Goal: Information Seeking & Learning: Learn about a topic

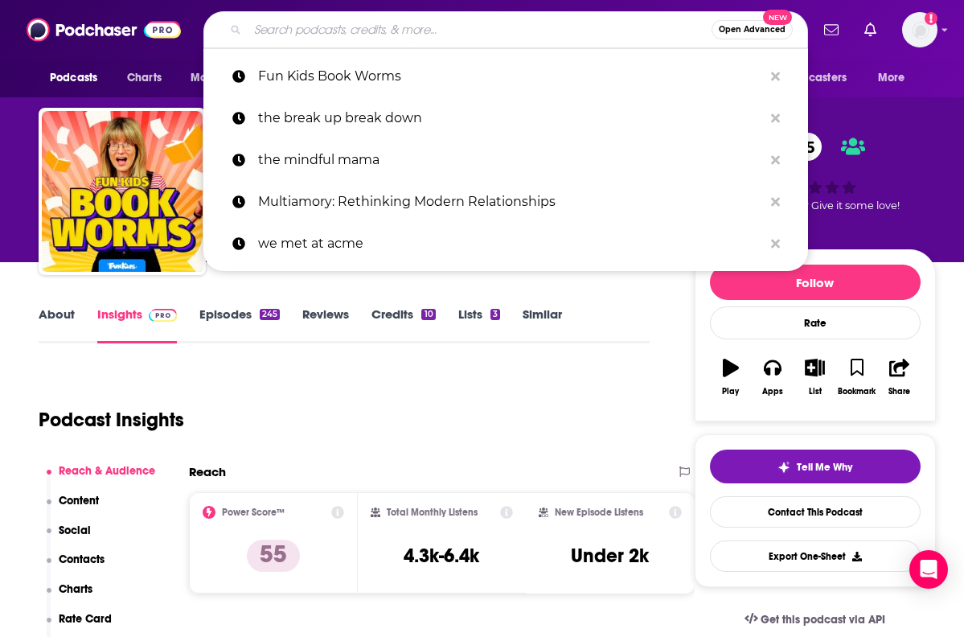
click at [497, 21] on input "Search podcasts, credits, & more..." at bounding box center [480, 30] width 464 height 26
type input "AT PARENTING SURVIVAL"
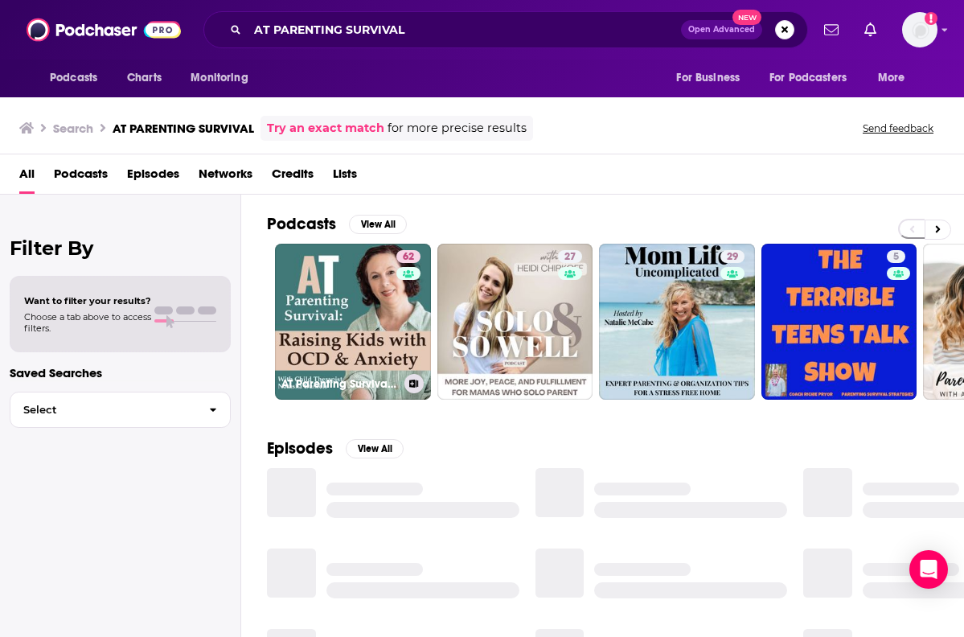
click at [334, 270] on link "62 AT Parenting Survival | Raising Kids with OCD & Anxiety" at bounding box center [353, 322] width 156 height 156
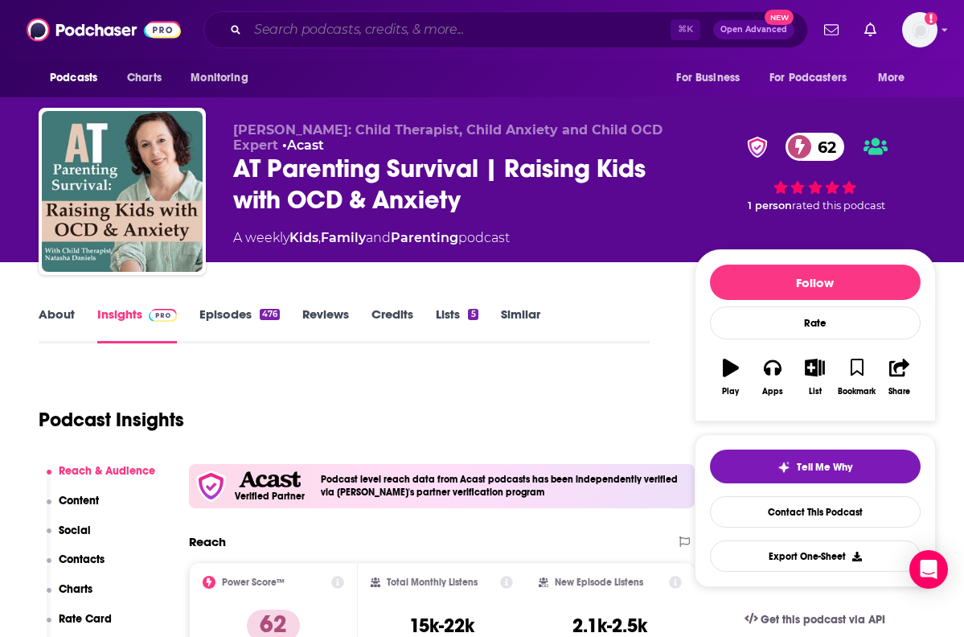
click at [494, 31] on input "Search podcasts, credits, & more..." at bounding box center [459, 30] width 423 height 26
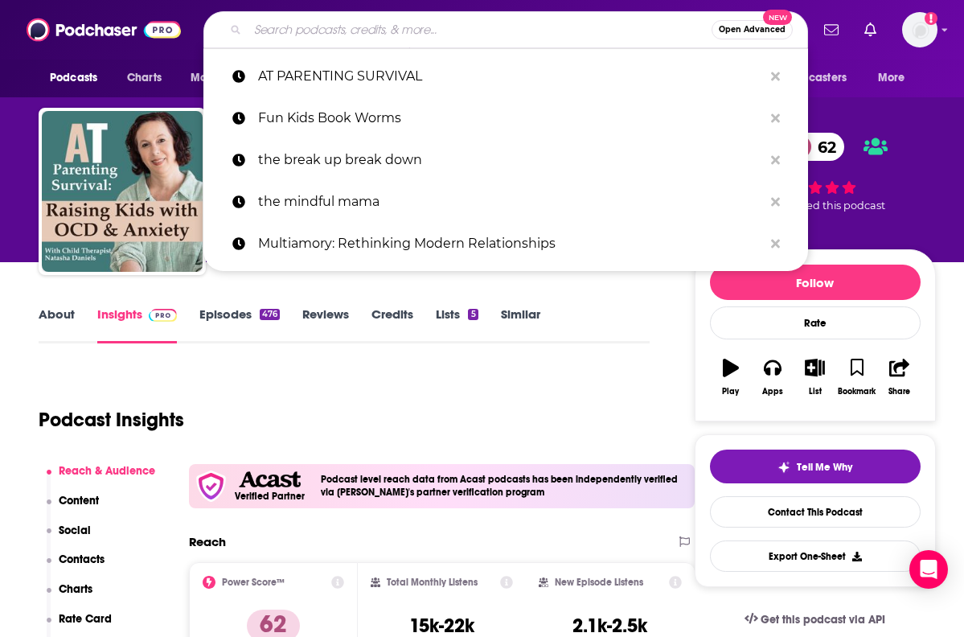
paste input "BALANCED PARENT PODCAST"
type input "BALANCED PARENT PODCAST"
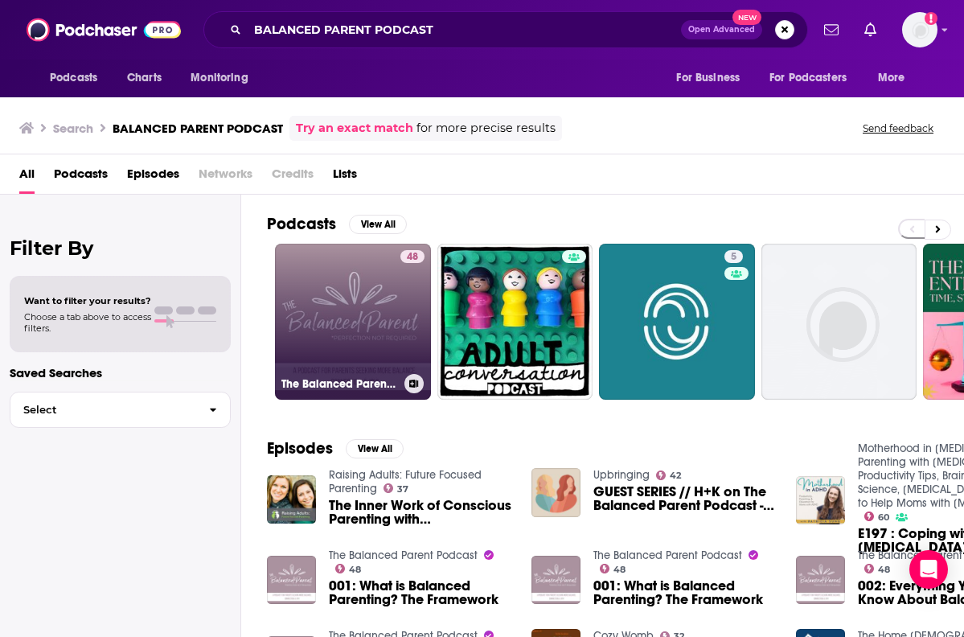
click at [334, 285] on link "48 The Balanced Parent Podcast" at bounding box center [353, 322] width 156 height 156
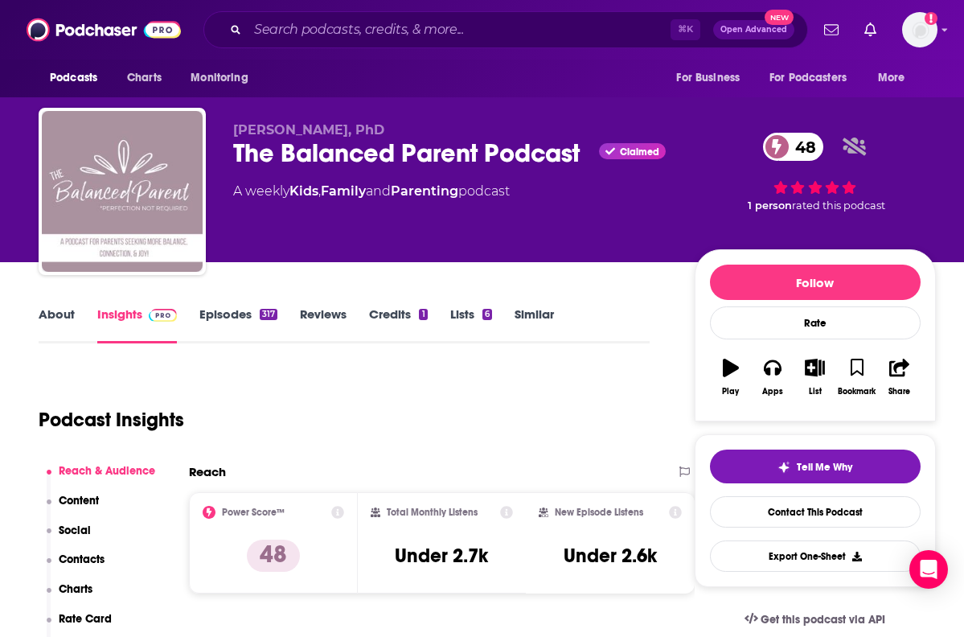
click at [71, 314] on link "About" at bounding box center [57, 324] width 36 height 37
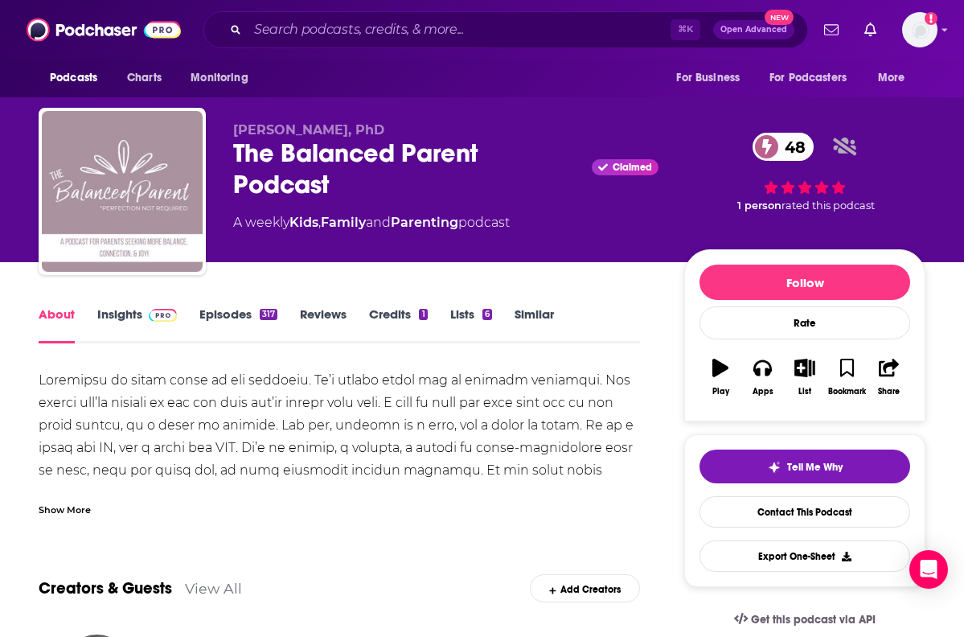
click at [125, 312] on link "Insights" at bounding box center [137, 324] width 80 height 37
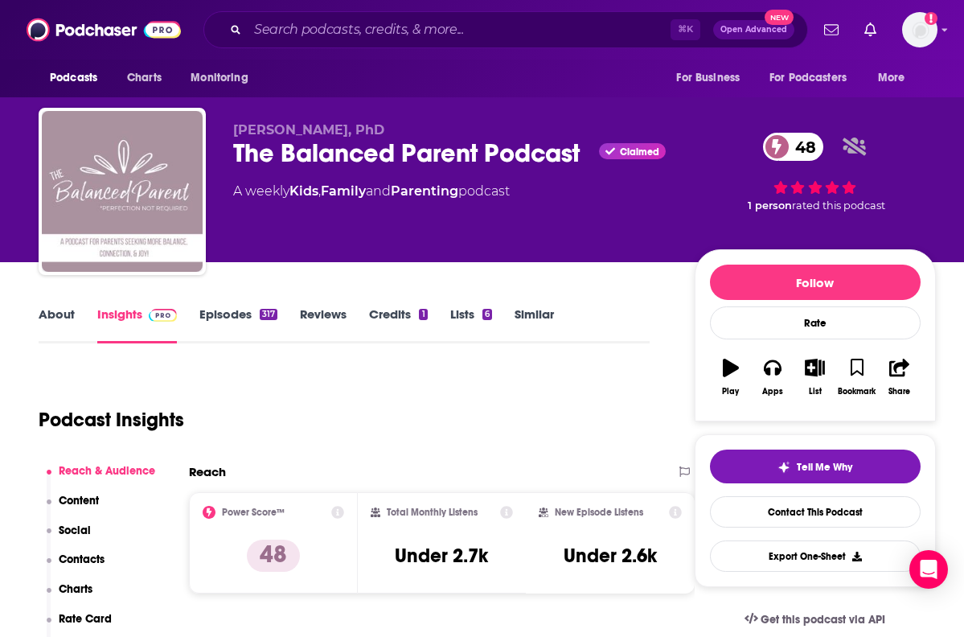
click at [316, 158] on div "The Balanced Parent Podcast Claimed 48" at bounding box center [451, 152] width 436 height 31
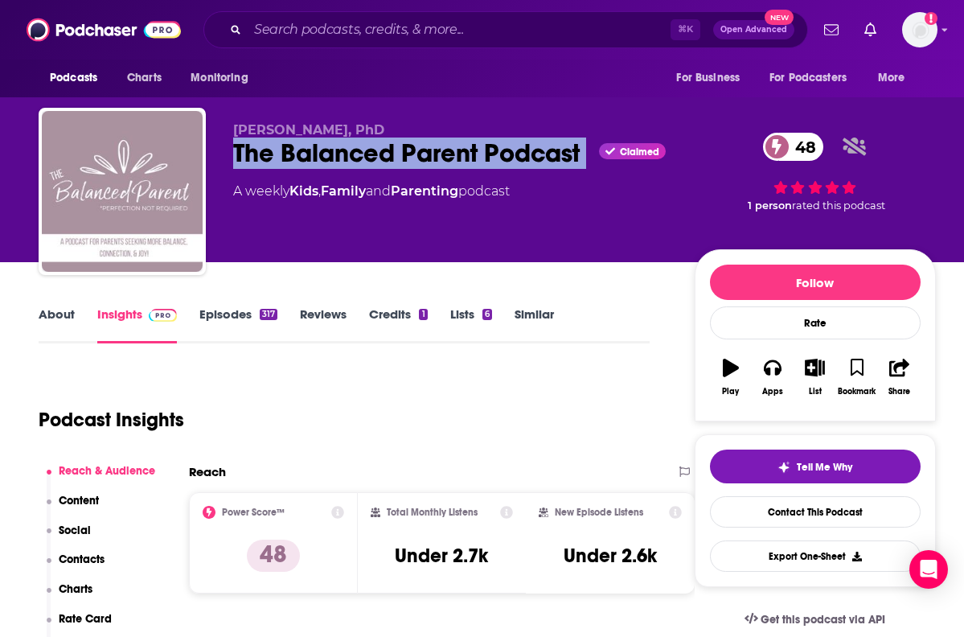
click at [316, 158] on div "The Balanced Parent Podcast Claimed 48" at bounding box center [451, 152] width 436 height 31
copy div "The Balanced Parent Podcast"
click at [68, 556] on p "Contacts" at bounding box center [82, 559] width 46 height 14
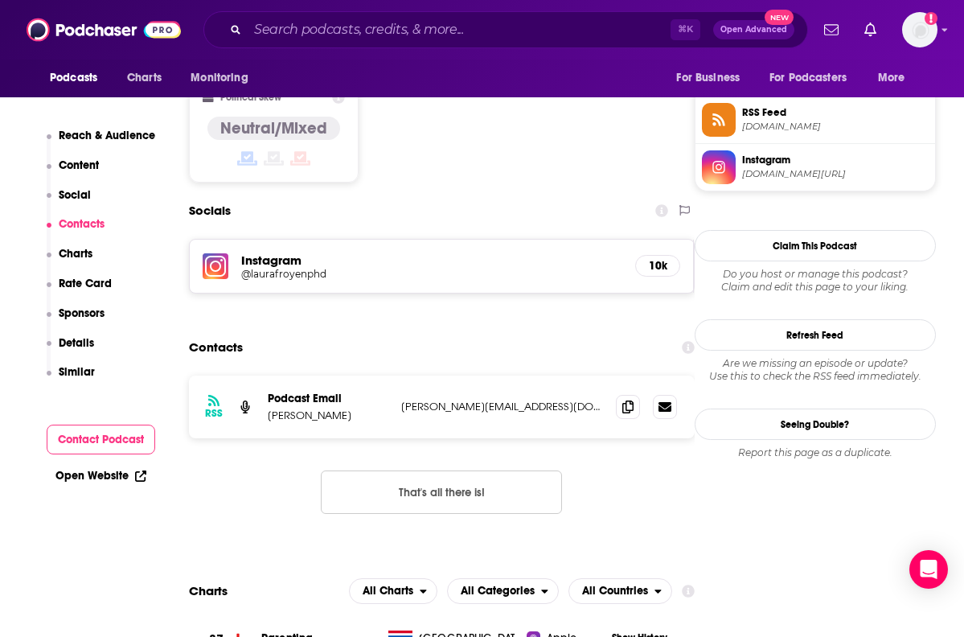
scroll to position [1326, 0]
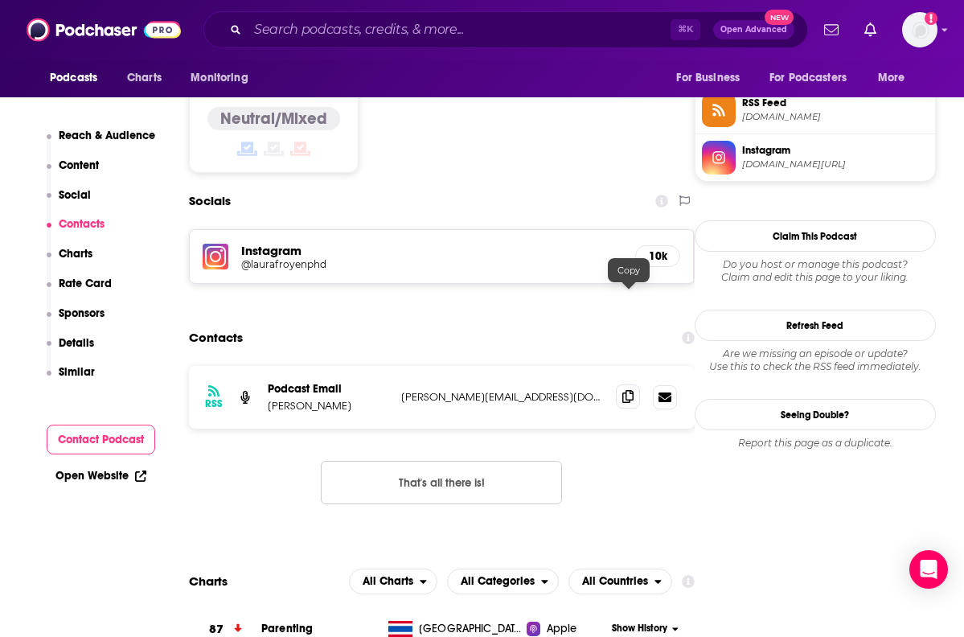
click at [627, 390] on icon at bounding box center [627, 396] width 11 height 13
click at [450, 22] on input "Search podcasts, credits, & more..." at bounding box center [459, 30] width 423 height 26
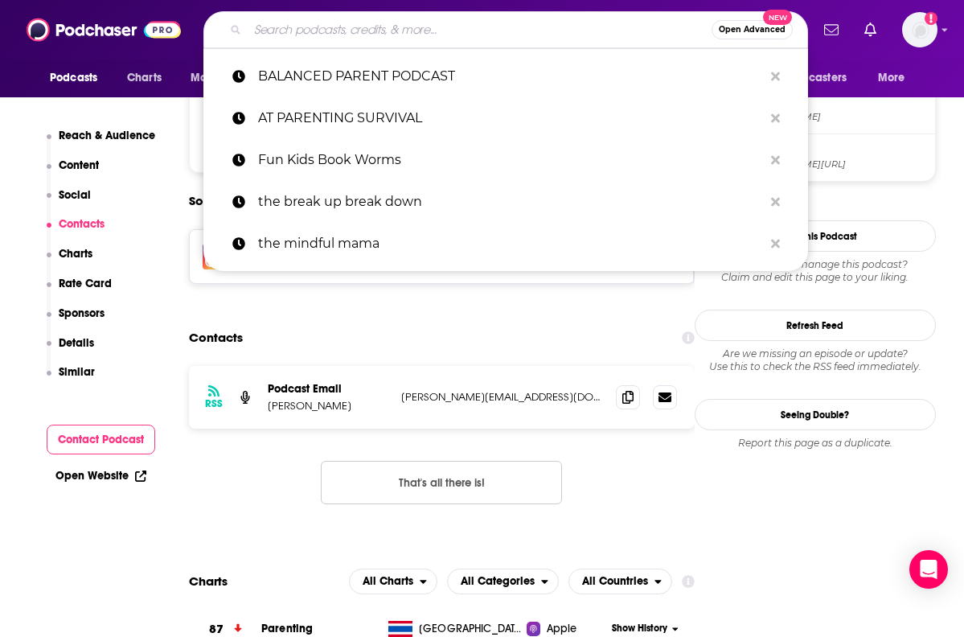
paste input "BEYOND THE BUMP"
type input "BEYOND THE BUMP"
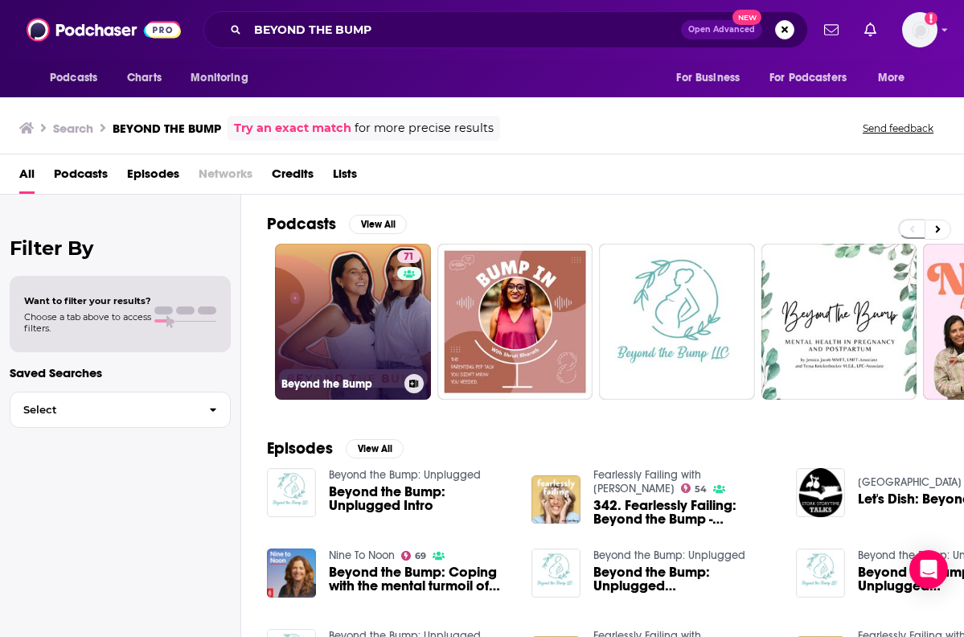
click at [308, 276] on link "71 Beyond the Bump" at bounding box center [353, 322] width 156 height 156
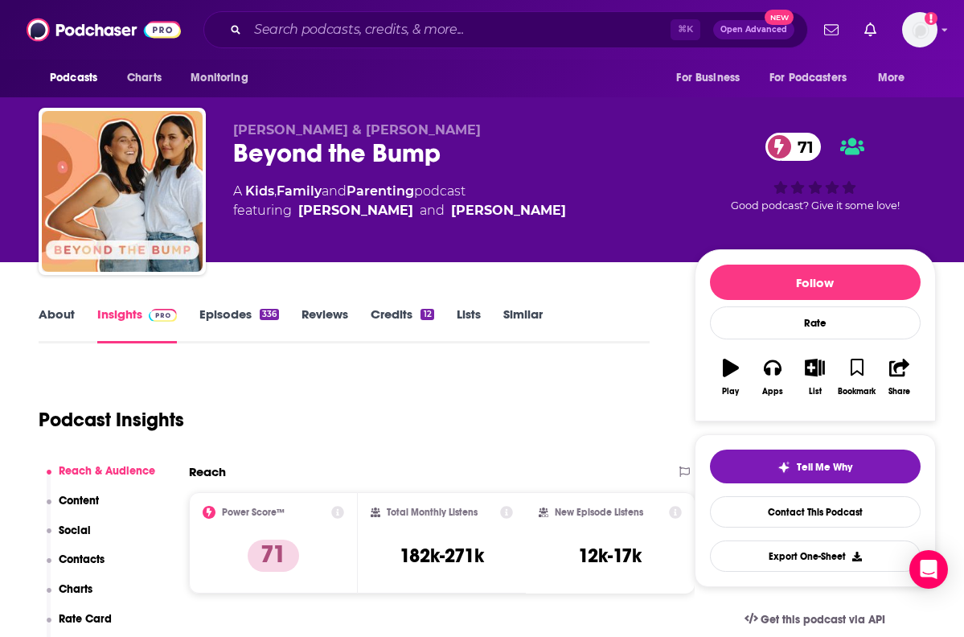
click at [67, 316] on link "About" at bounding box center [57, 324] width 36 height 37
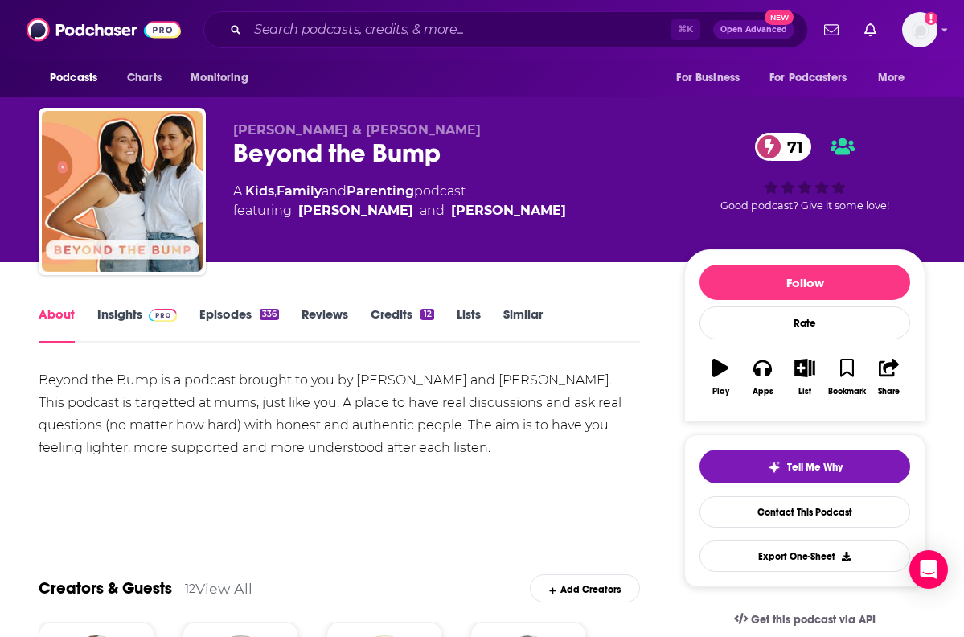
click at [297, 183] on link "Family" at bounding box center [299, 190] width 45 height 15
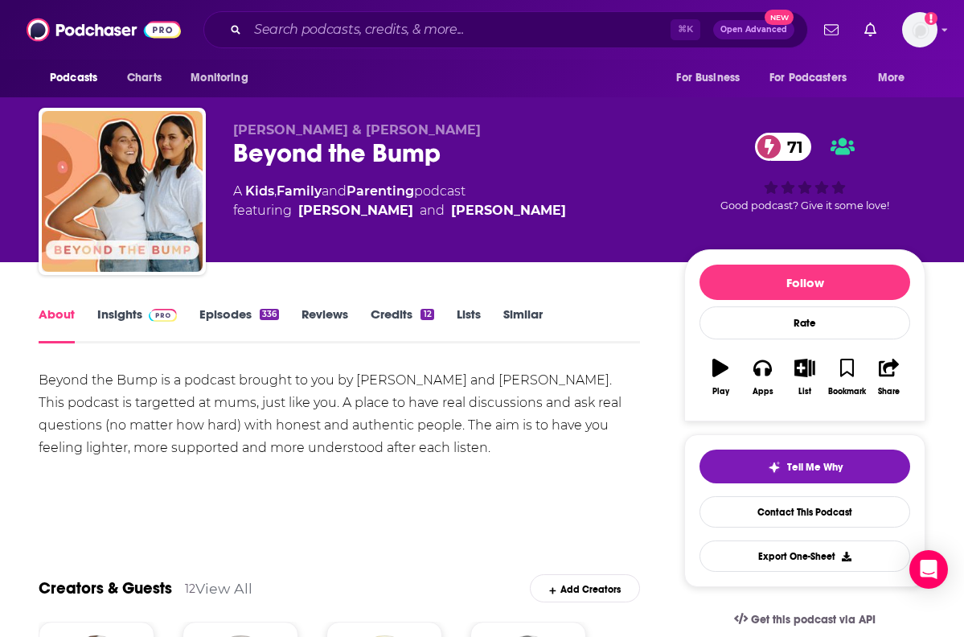
click at [267, 151] on div "Beyond the Bump 71" at bounding box center [445, 152] width 425 height 31
copy div "Beyond the Bump 71"
click at [513, 33] on input "Search podcasts, credits, & more..." at bounding box center [459, 30] width 423 height 26
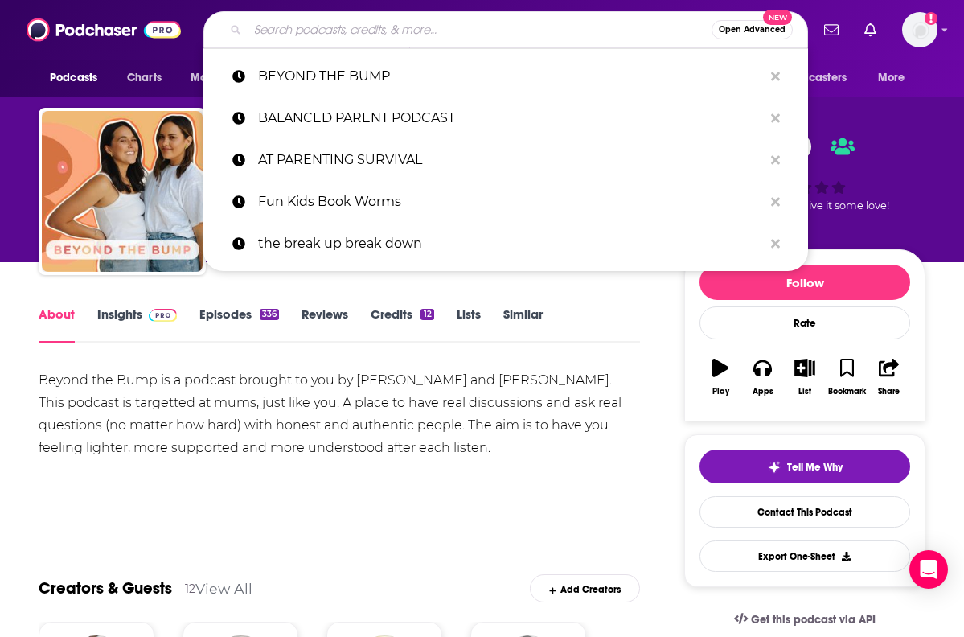
paste input "BOSS MOM"
type input "BOSS MOM"
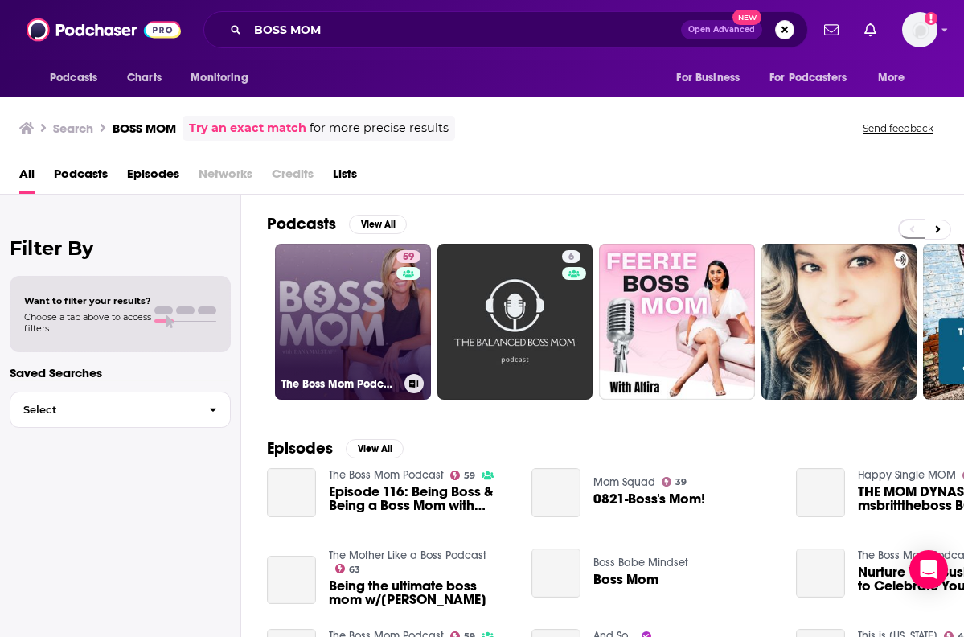
click at [348, 284] on link "59 The Boss Mom Podcast" at bounding box center [353, 322] width 156 height 156
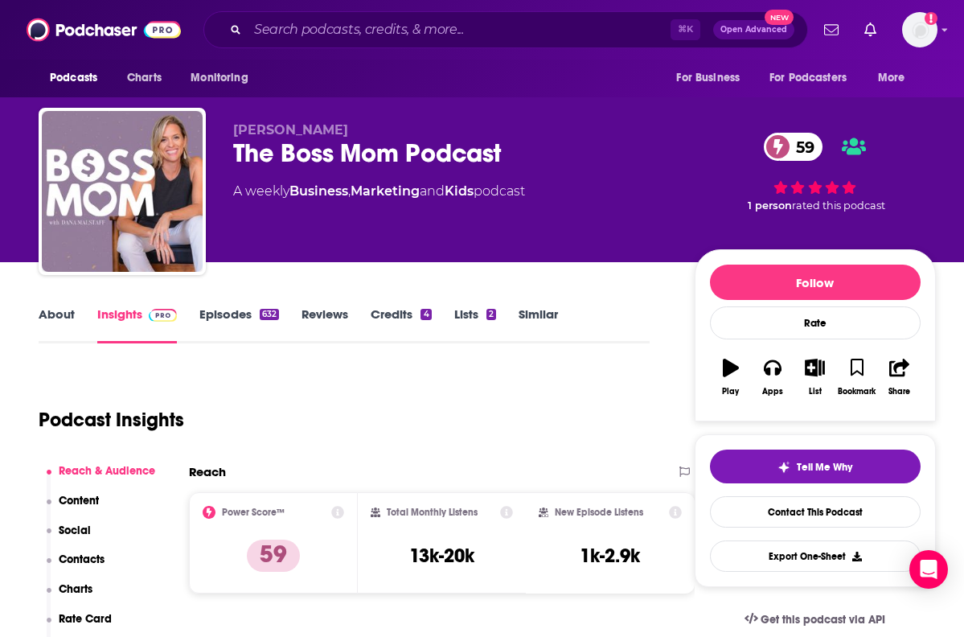
click at [62, 321] on link "About" at bounding box center [57, 324] width 36 height 37
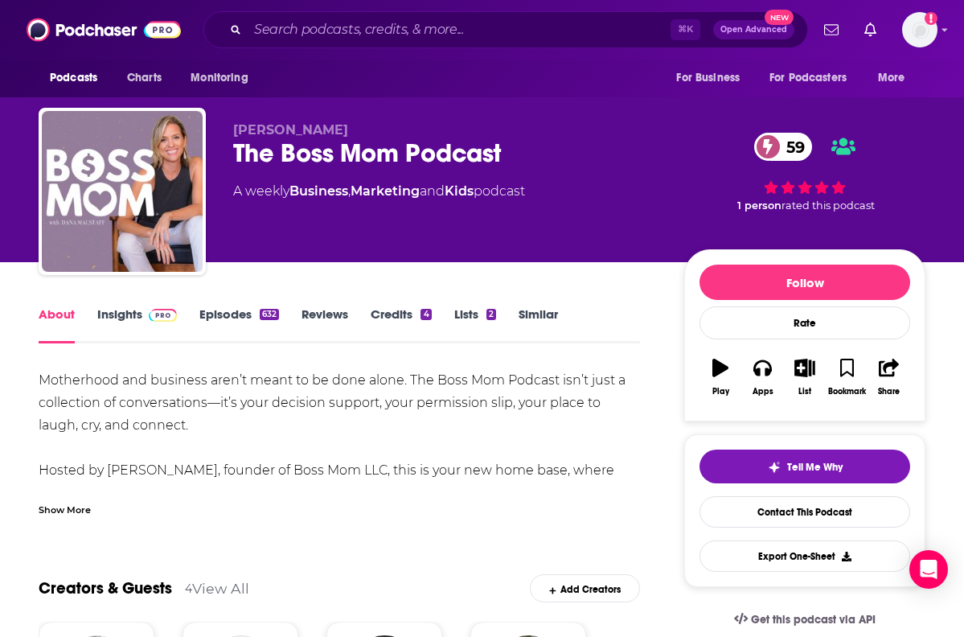
click at [70, 499] on div "Show More" at bounding box center [339, 503] width 601 height 27
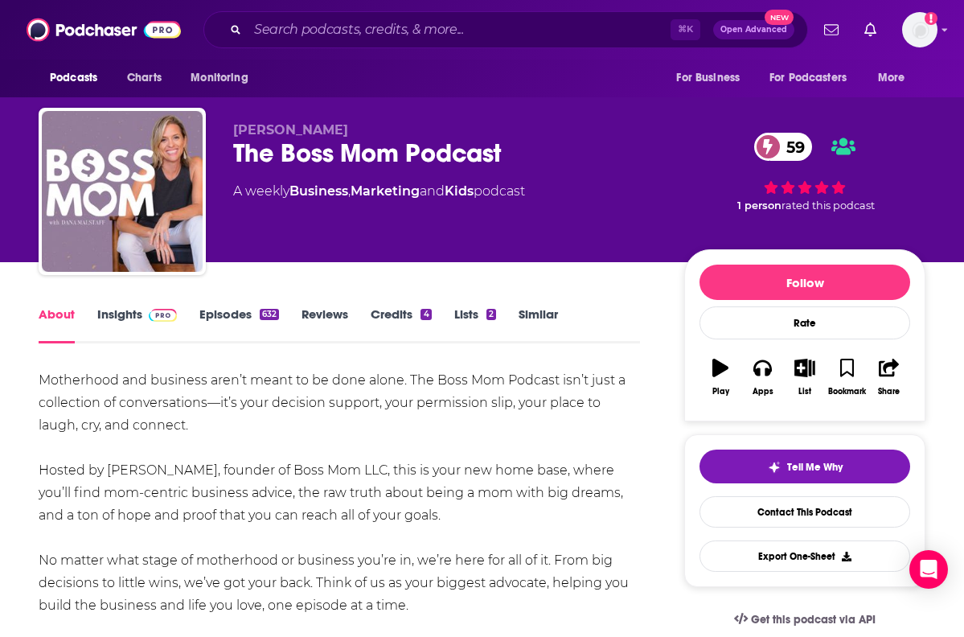
click at [305, 150] on div "The Boss Mom Podcast 59" at bounding box center [445, 152] width 425 height 31
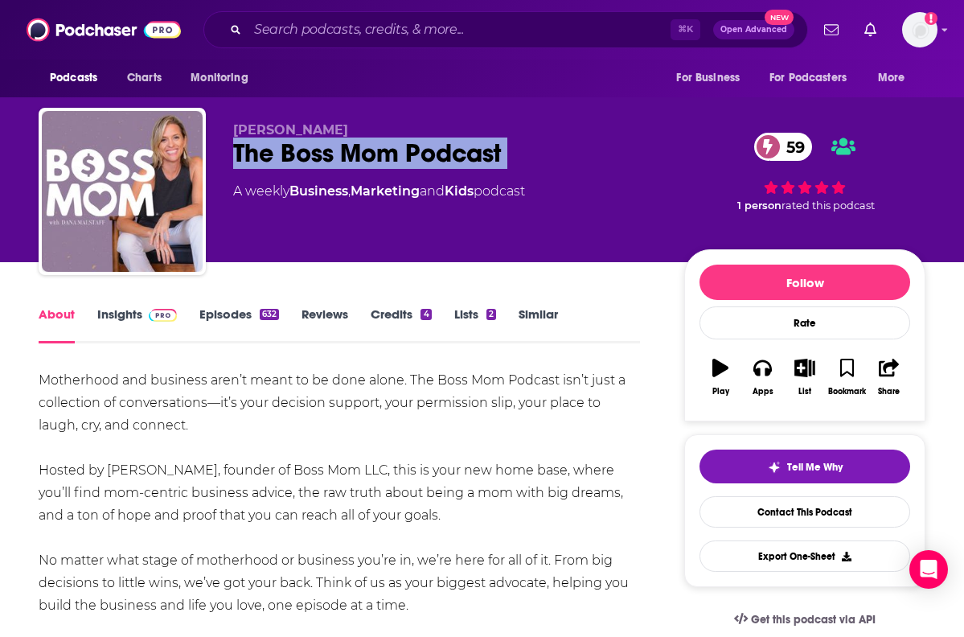
click at [305, 150] on div "The Boss Mom Podcast 59" at bounding box center [445, 152] width 425 height 31
copy div "The Boss Mom Podcast 59"
click at [132, 318] on link "Insights" at bounding box center [137, 324] width 80 height 37
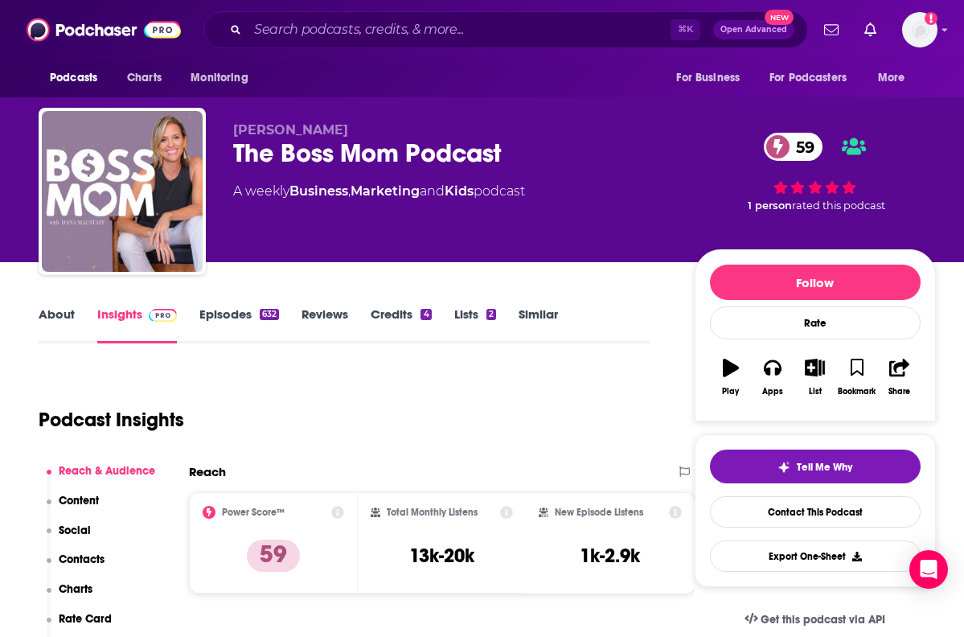
click at [100, 561] on p "Contacts" at bounding box center [82, 559] width 46 height 14
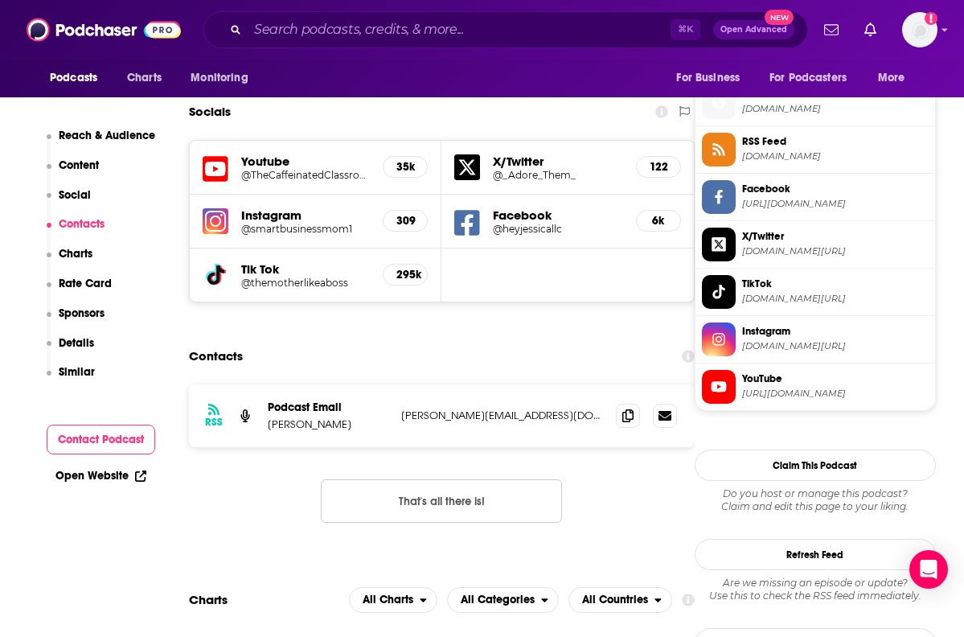
scroll to position [1452, 0]
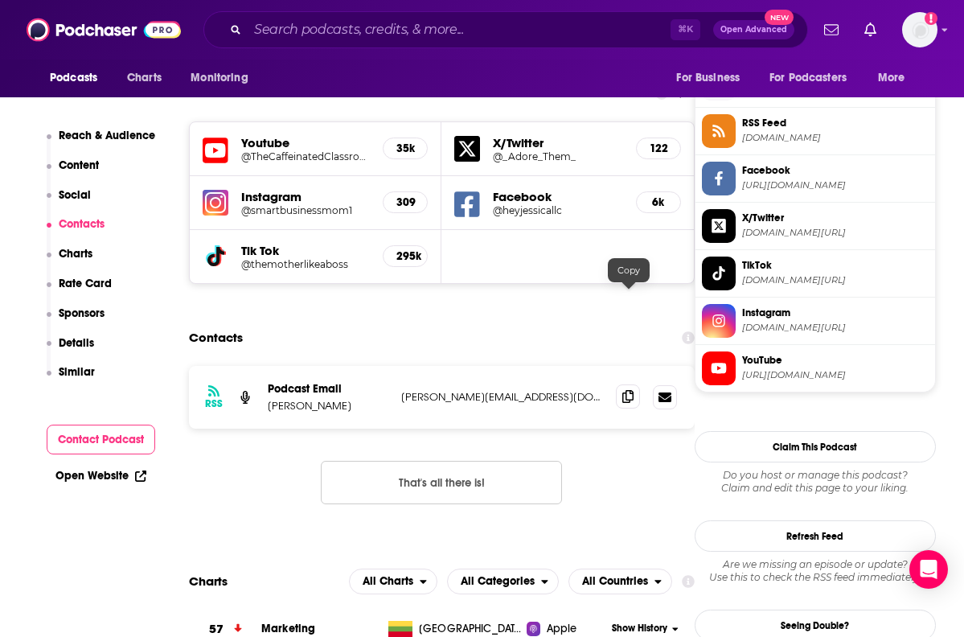
click at [622, 384] on span at bounding box center [628, 396] width 24 height 24
click at [531, 23] on input "Search podcasts, credits, & more..." at bounding box center [459, 30] width 423 height 26
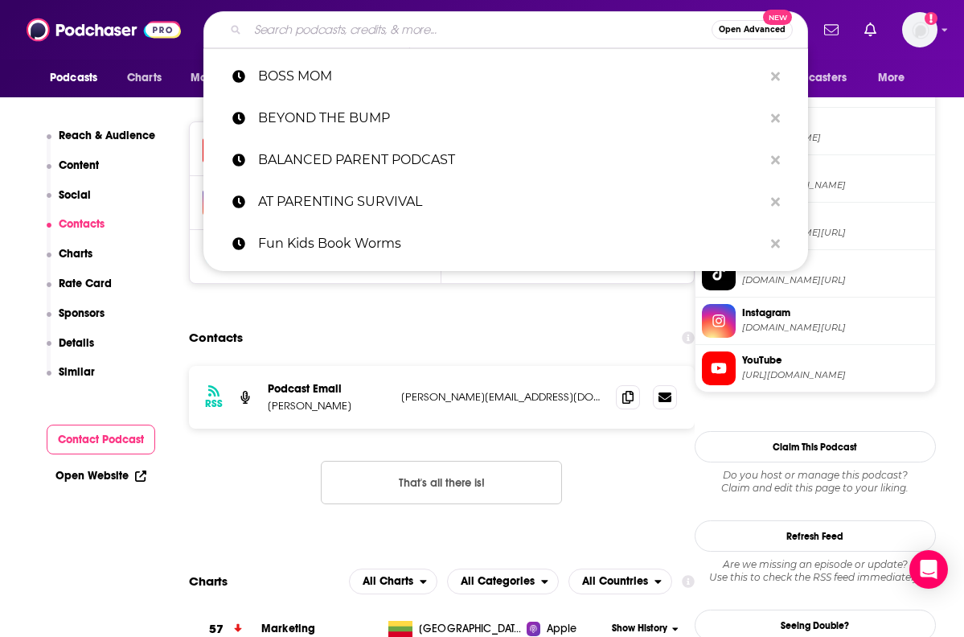
paste input "CALM PARENTING PODCAST"
type input "CALM PARENTING PODCAST"
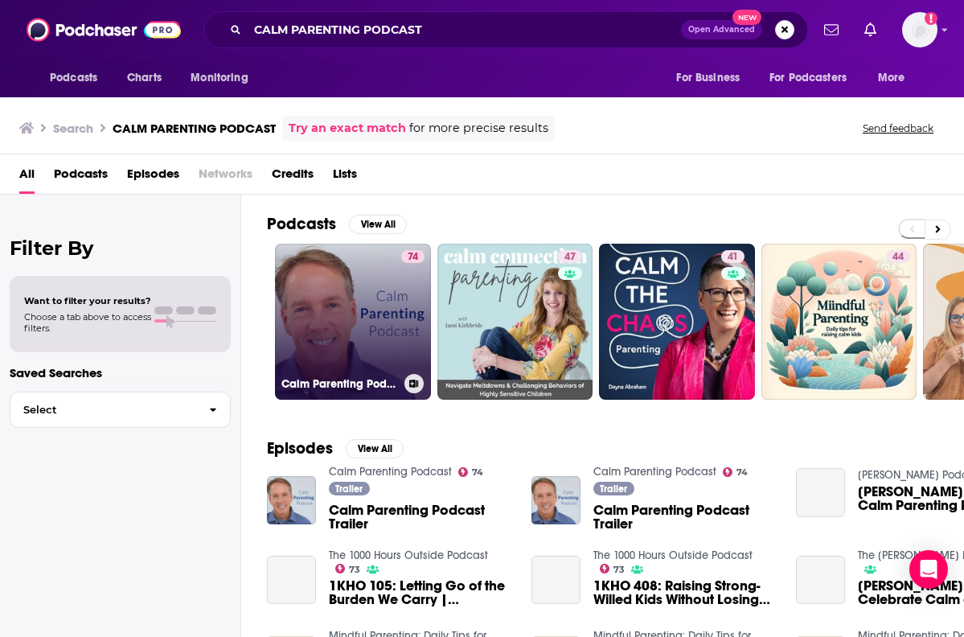
click at [318, 278] on link "74 Calm Parenting Podcast" at bounding box center [353, 322] width 156 height 156
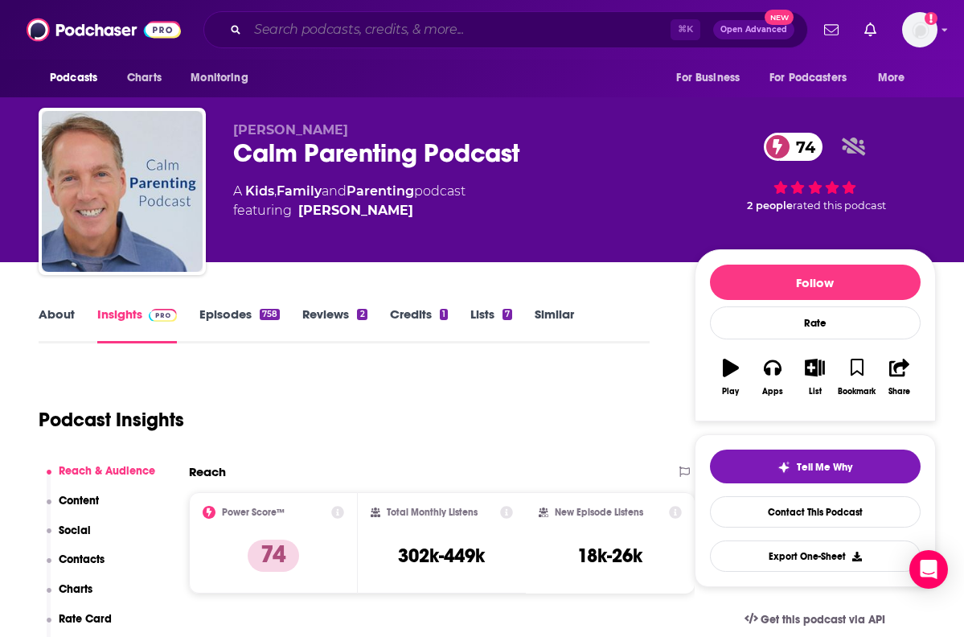
click at [553, 31] on input "Search podcasts, credits, & more..." at bounding box center [459, 30] width 423 height 26
paste input "CHOOSE YOURSELF NETWORK"
type input "CHOOSE YOURSELF NETWORK"
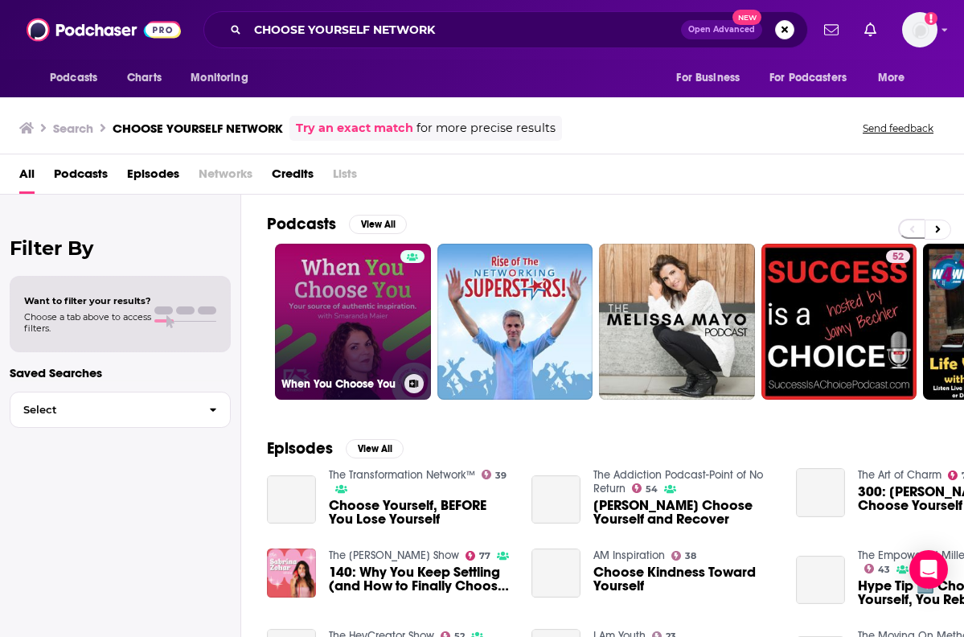
click at [335, 291] on link "When You Choose You" at bounding box center [353, 322] width 156 height 156
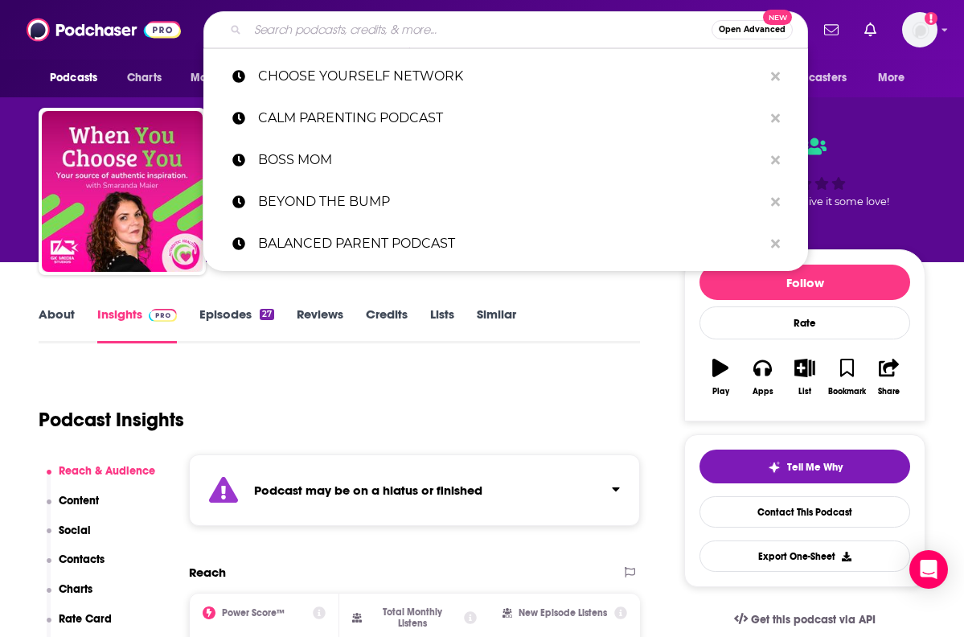
click at [495, 33] on input "Search podcasts, credits, & more..." at bounding box center [480, 30] width 464 height 26
paste input "The Breakdown With [PERSON_NAME]"
type input "The Breakdown With [PERSON_NAME]"
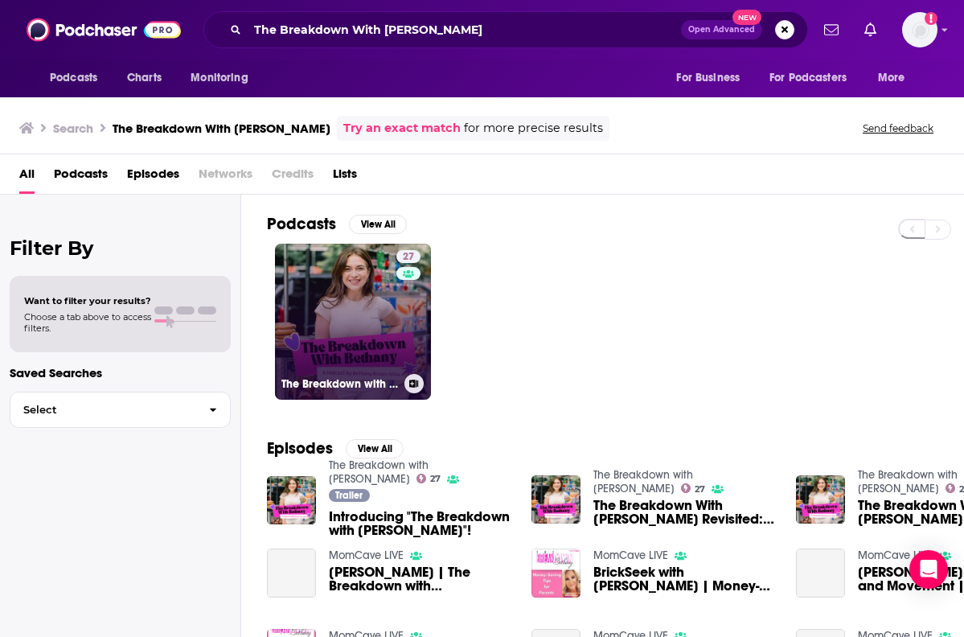
click at [367, 274] on link "27 The Breakdown with [PERSON_NAME]" at bounding box center [353, 322] width 156 height 156
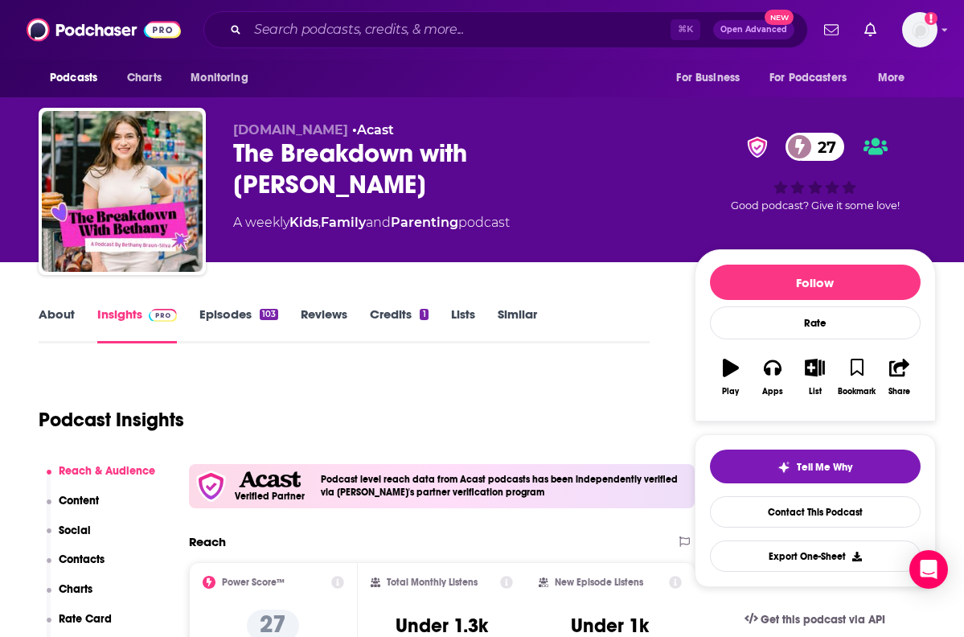
click at [47, 320] on link "About" at bounding box center [57, 324] width 36 height 37
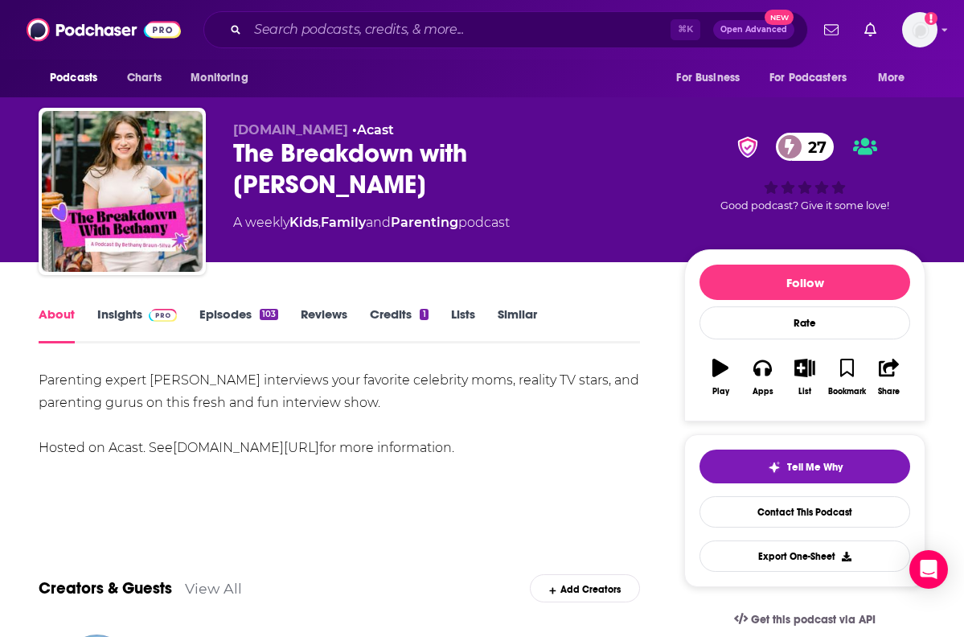
click at [331, 155] on div "The Breakdown with [PERSON_NAME] 27" at bounding box center [445, 168] width 425 height 63
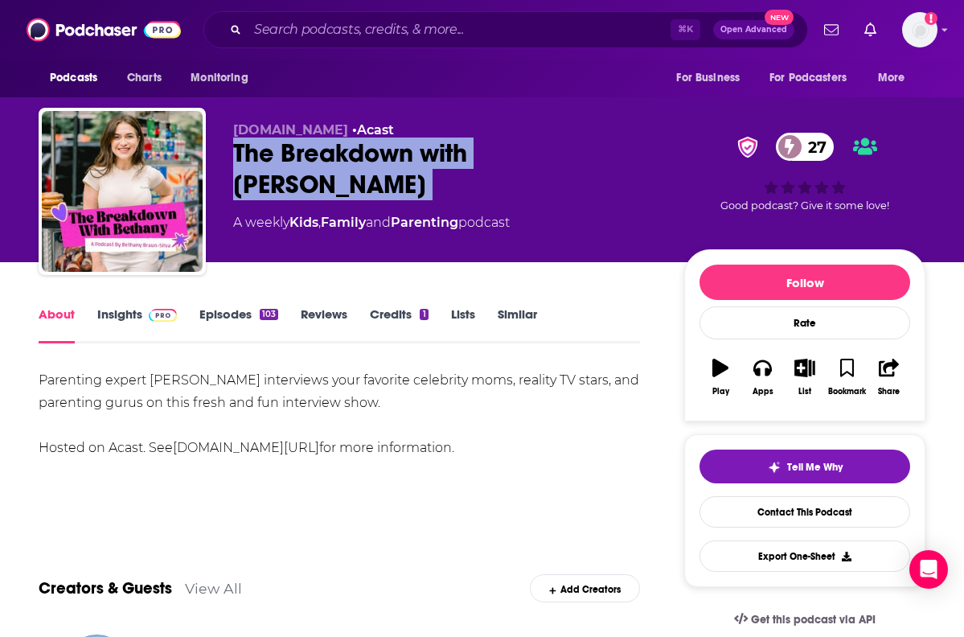
click at [331, 155] on div "The Breakdown with [PERSON_NAME] 27" at bounding box center [445, 168] width 425 height 63
copy div "The Breakdown with [PERSON_NAME] 27"
click at [108, 326] on link "Insights" at bounding box center [137, 324] width 80 height 37
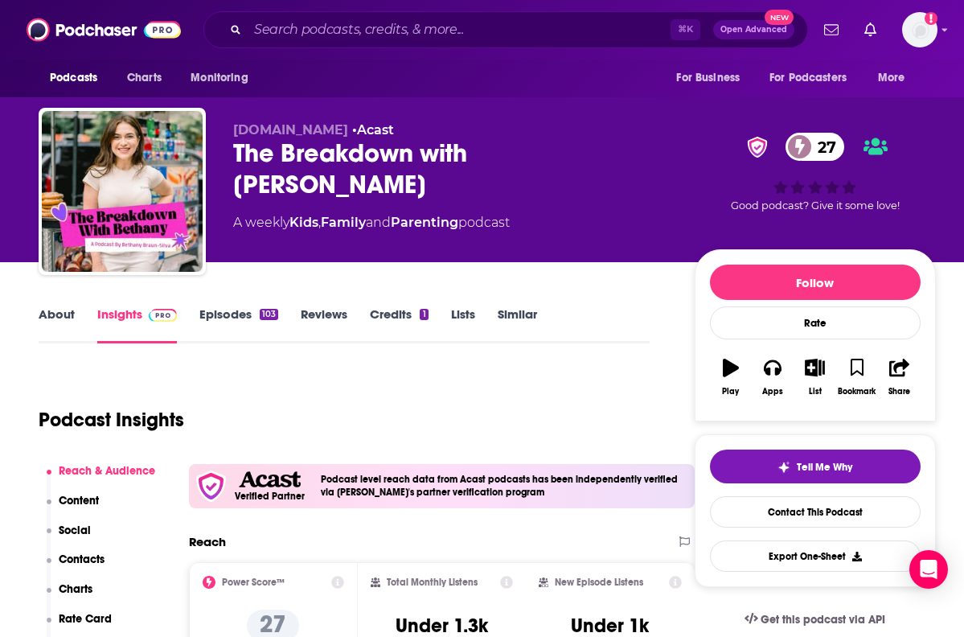
click at [82, 562] on p "Contacts" at bounding box center [82, 559] width 46 height 14
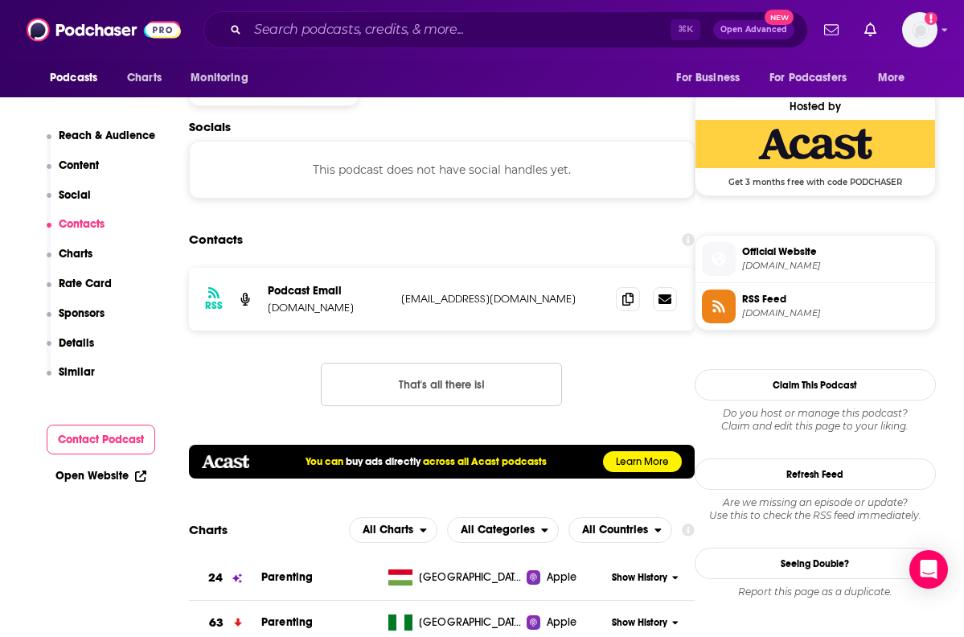
scroll to position [1150, 0]
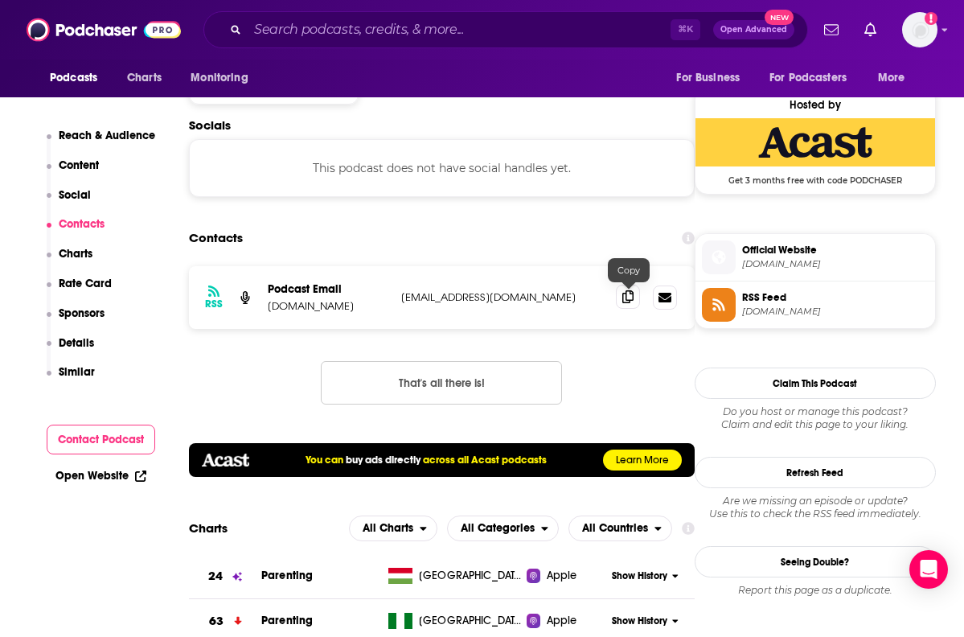
click at [634, 302] on icon at bounding box center [627, 296] width 11 height 13
click at [515, 36] on input "Search podcasts, credits, & more..." at bounding box center [459, 30] width 423 height 26
paste input "[PERSON_NAME]"
type input "[PERSON_NAME]"
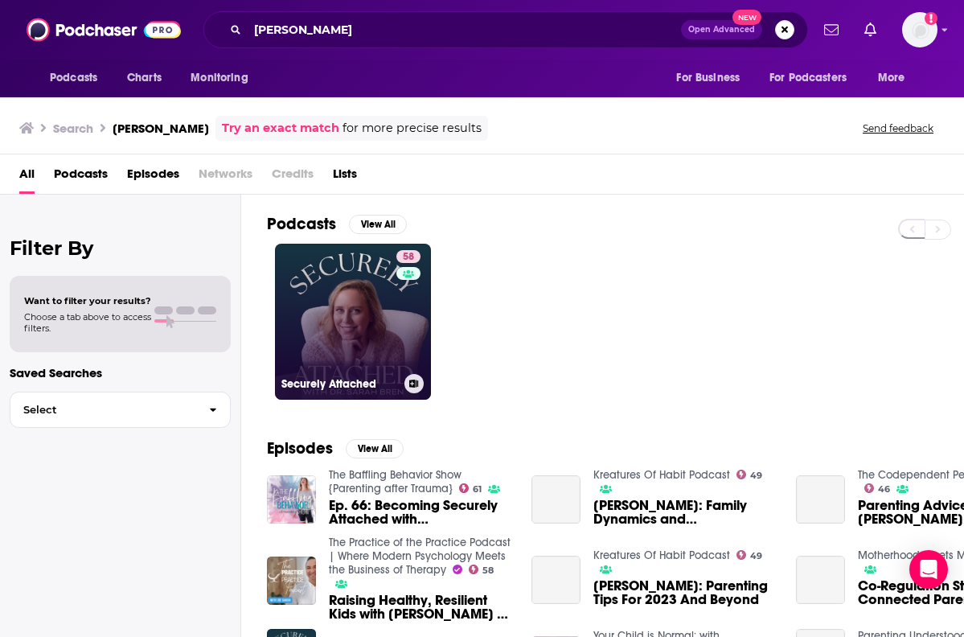
click at [339, 293] on link "58 Securely Attached" at bounding box center [353, 322] width 156 height 156
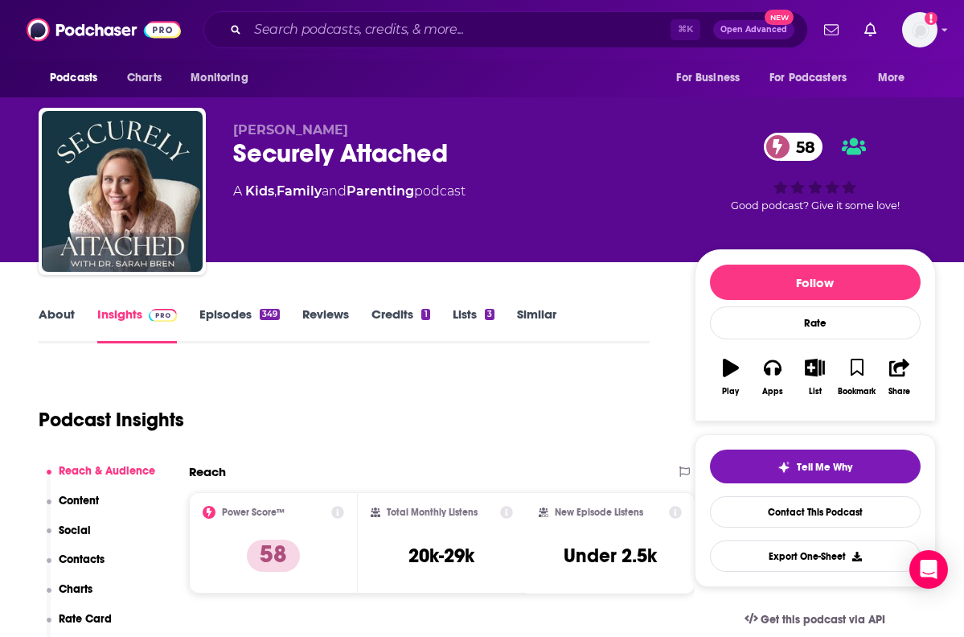
click at [64, 316] on link "About" at bounding box center [57, 324] width 36 height 37
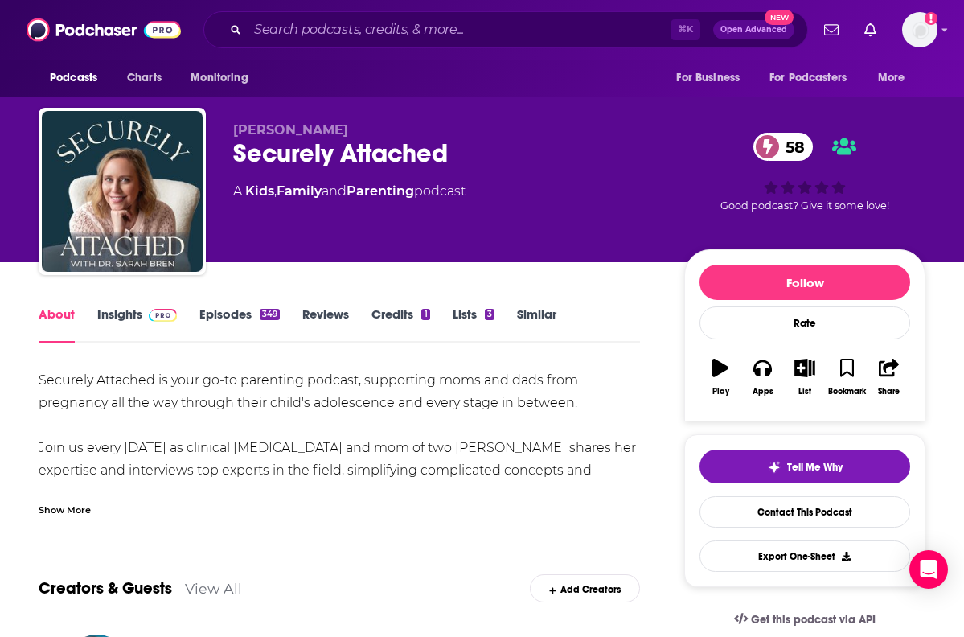
click at [71, 501] on div "Show More" at bounding box center [65, 508] width 52 height 15
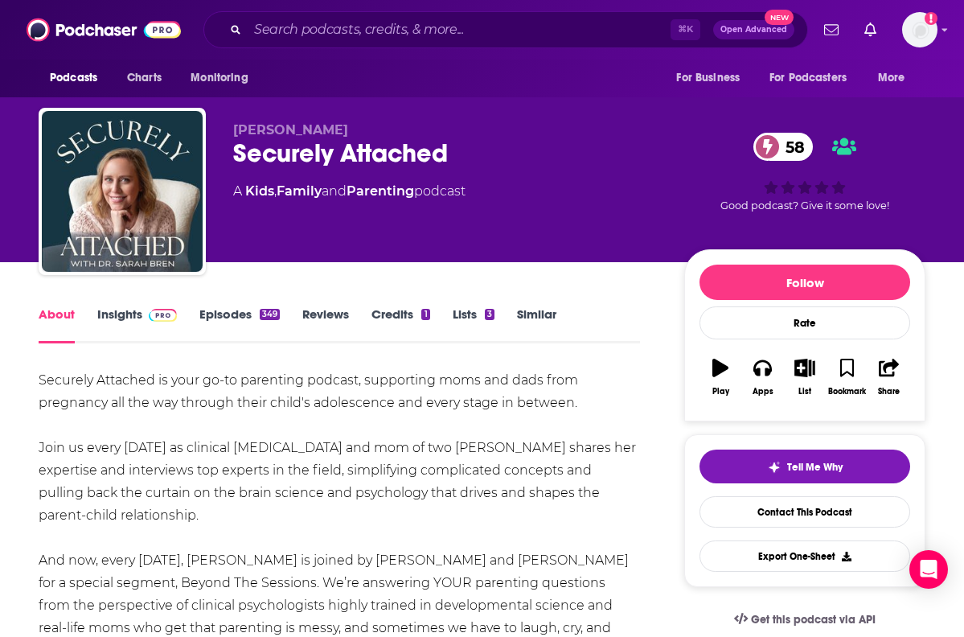
click at [289, 159] on div "Securely Attached 58" at bounding box center [445, 152] width 425 height 31
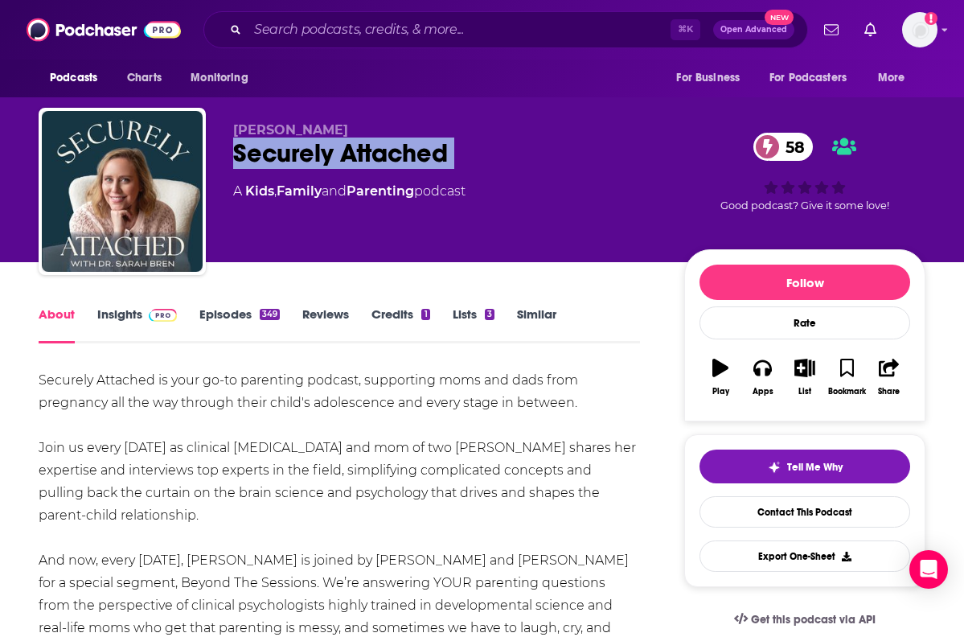
click at [289, 159] on div "Securely Attached 58" at bounding box center [445, 152] width 425 height 31
copy div "Securely Attached 58"
click at [106, 321] on link "Insights" at bounding box center [137, 324] width 80 height 37
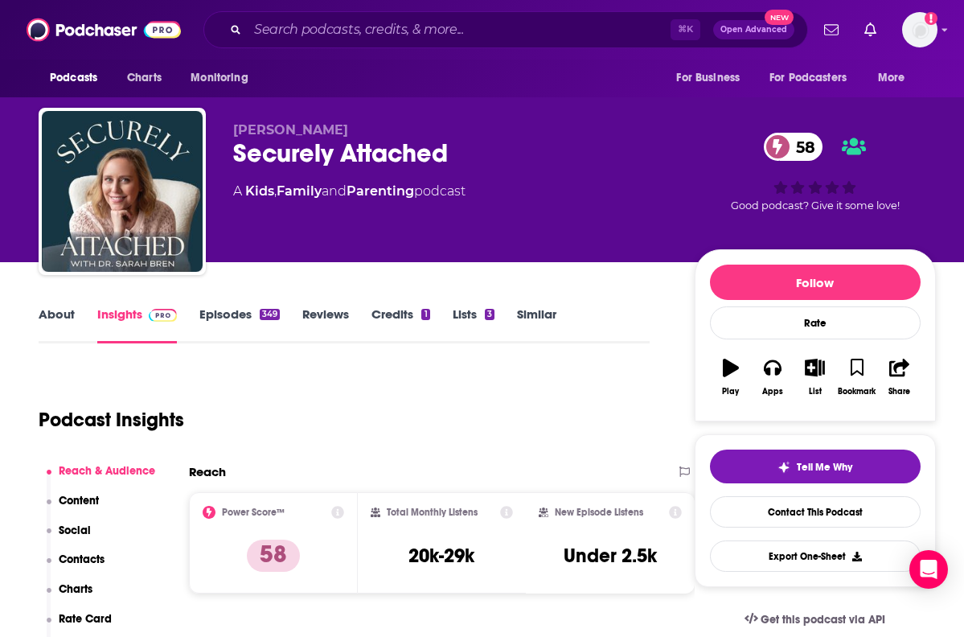
click at [79, 562] on p "Contacts" at bounding box center [82, 559] width 46 height 14
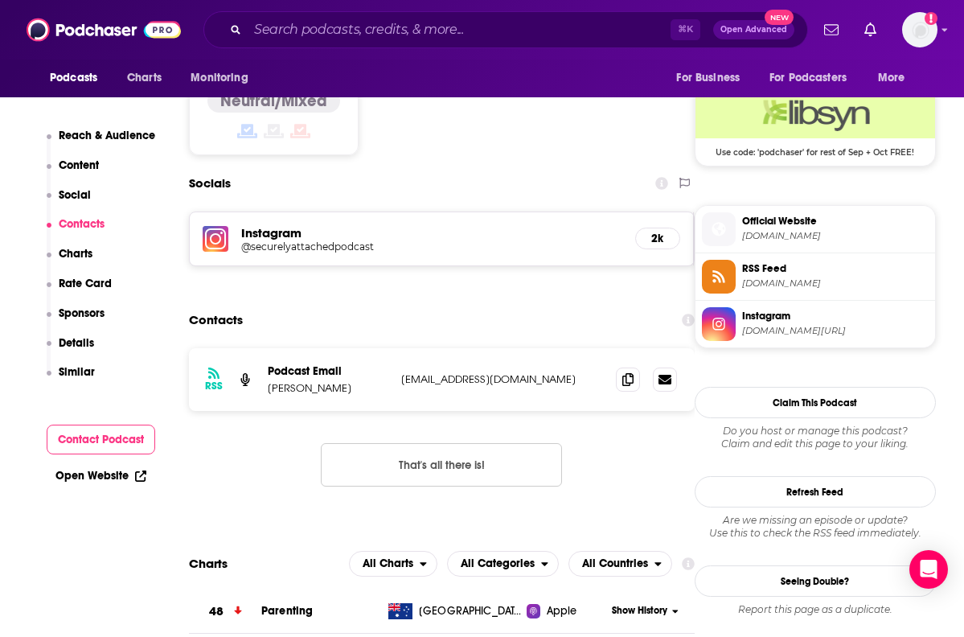
scroll to position [1307, 0]
click at [629, 371] on icon at bounding box center [627, 377] width 11 height 13
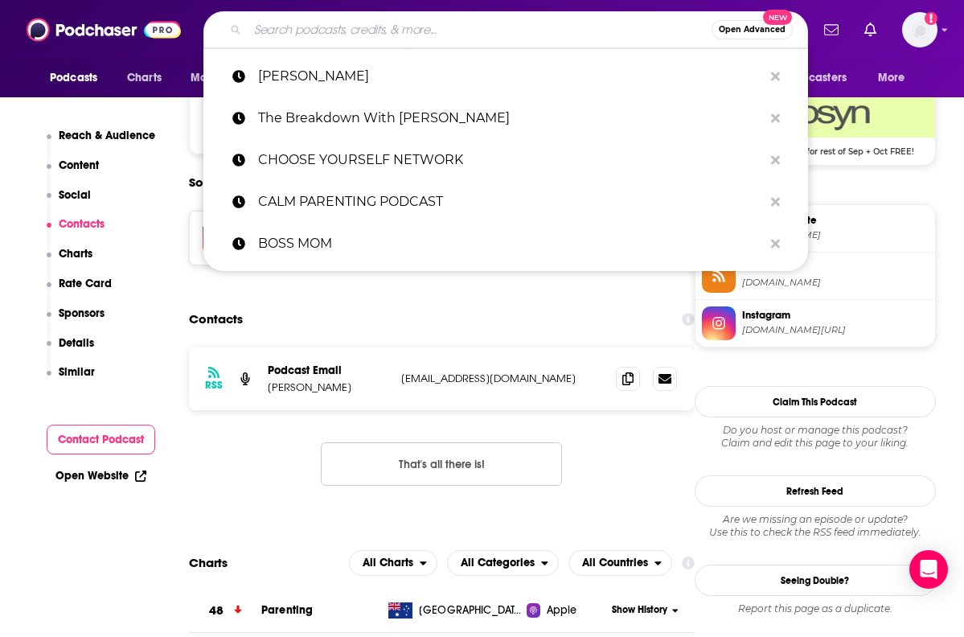
click at [548, 18] on input "Search podcasts, credits, & more..." at bounding box center [480, 30] width 464 height 26
paste input "FAMILY LIFE RADIO"
type input "FAMILY LIFE RADIO"
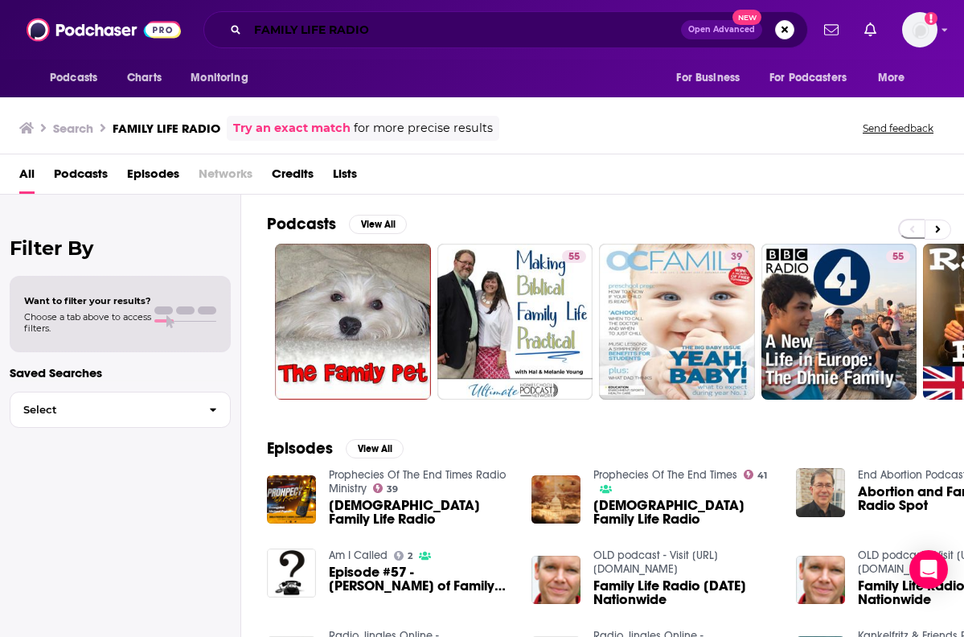
click at [560, 35] on input "FAMILY LIFE RADIO" at bounding box center [464, 30] width 433 height 26
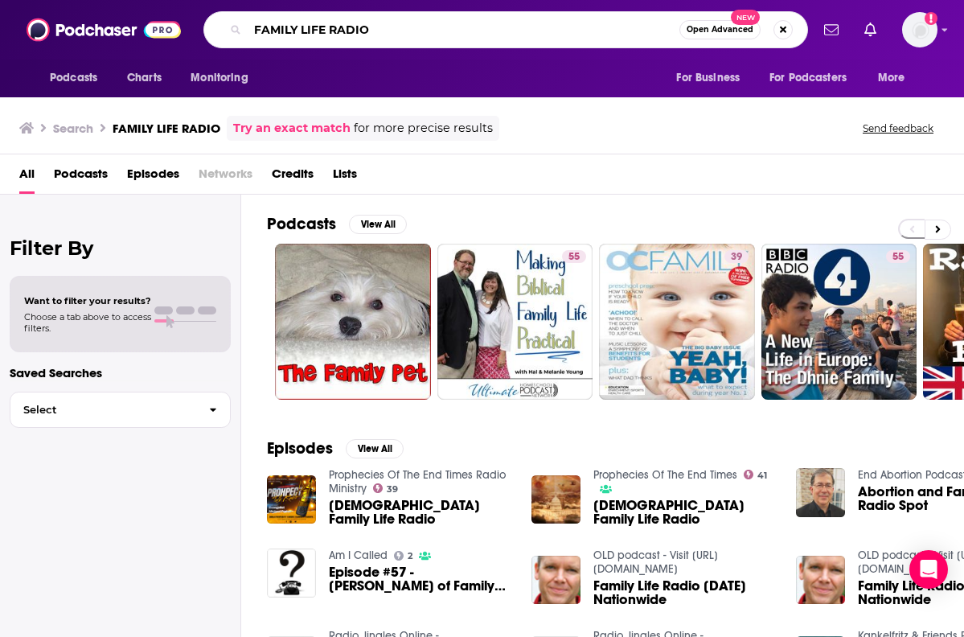
click at [560, 35] on input "FAMILY LIFE RADIO" at bounding box center [464, 30] width 432 height 26
paste input "Elevating Futures with [PERSON_NAME]"
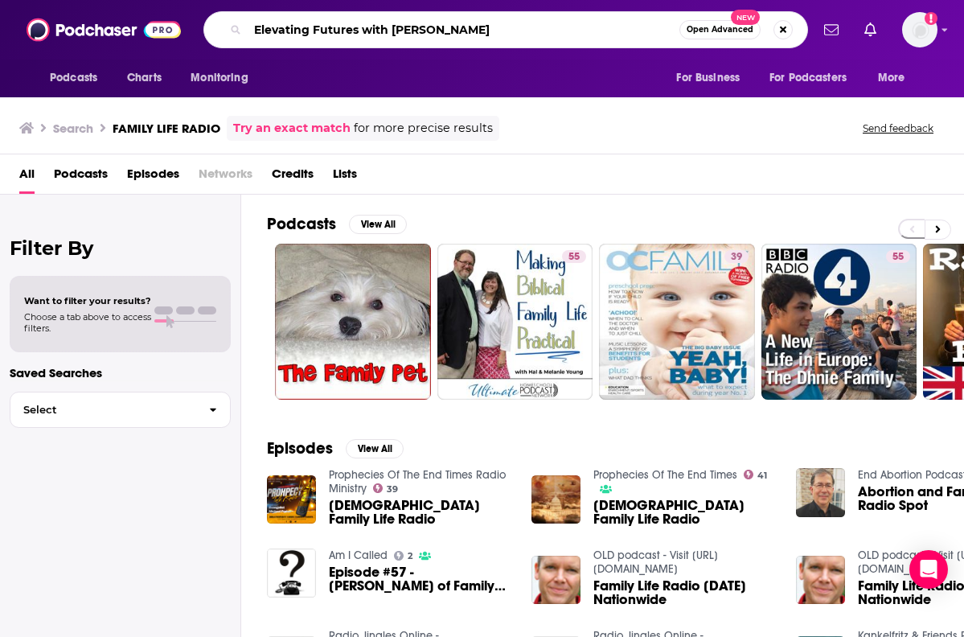
type input "Elevating Futures with [PERSON_NAME]"
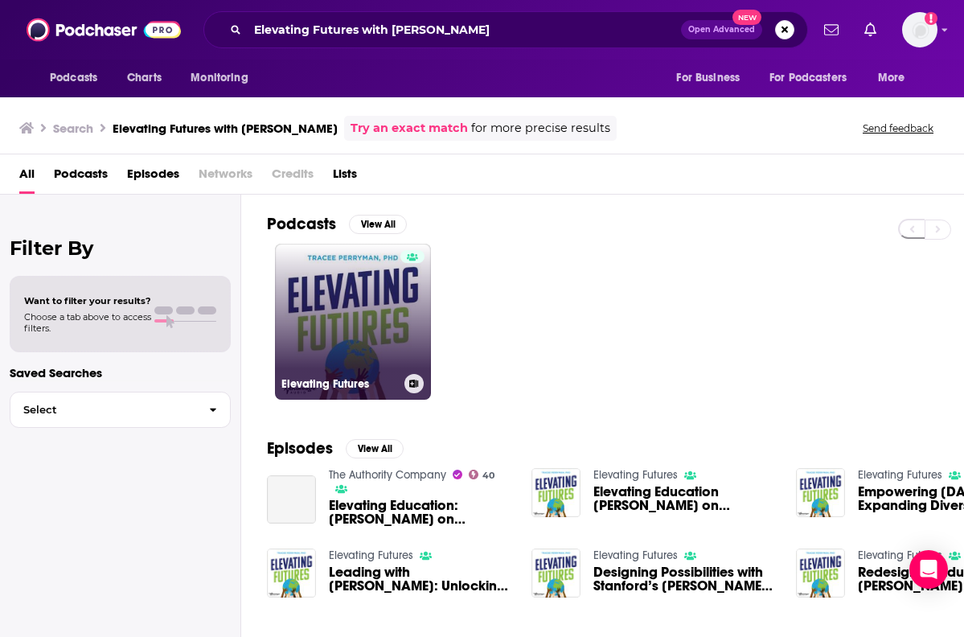
click at [297, 308] on link "Elevating Futures" at bounding box center [353, 322] width 156 height 156
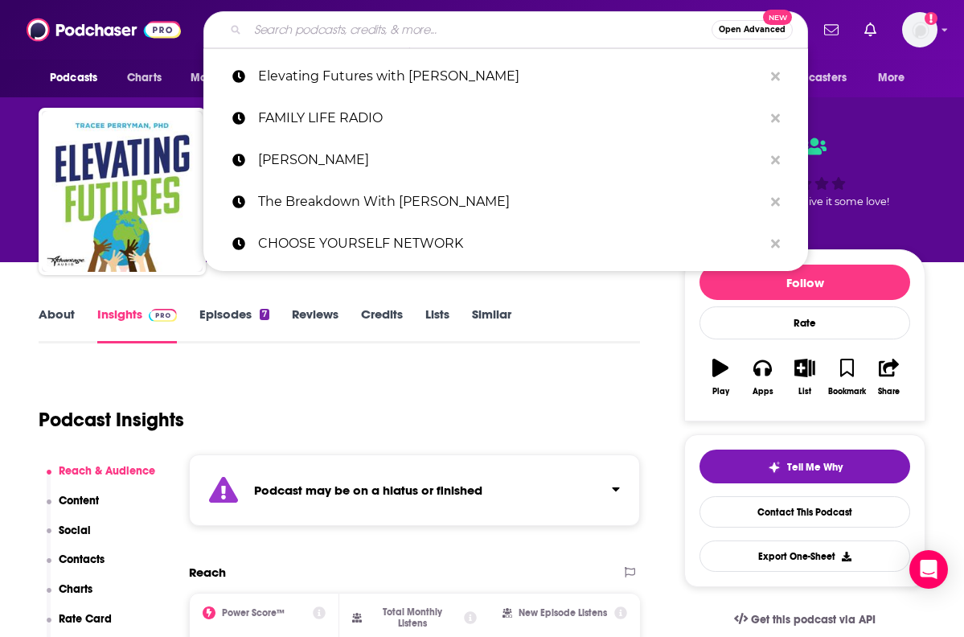
click at [486, 33] on input "Search podcasts, credits, & more..." at bounding box center [480, 30] width 464 height 26
paste input "Moms Overcoming Overwhelm"
type input "Moms Overcoming Overwhelm"
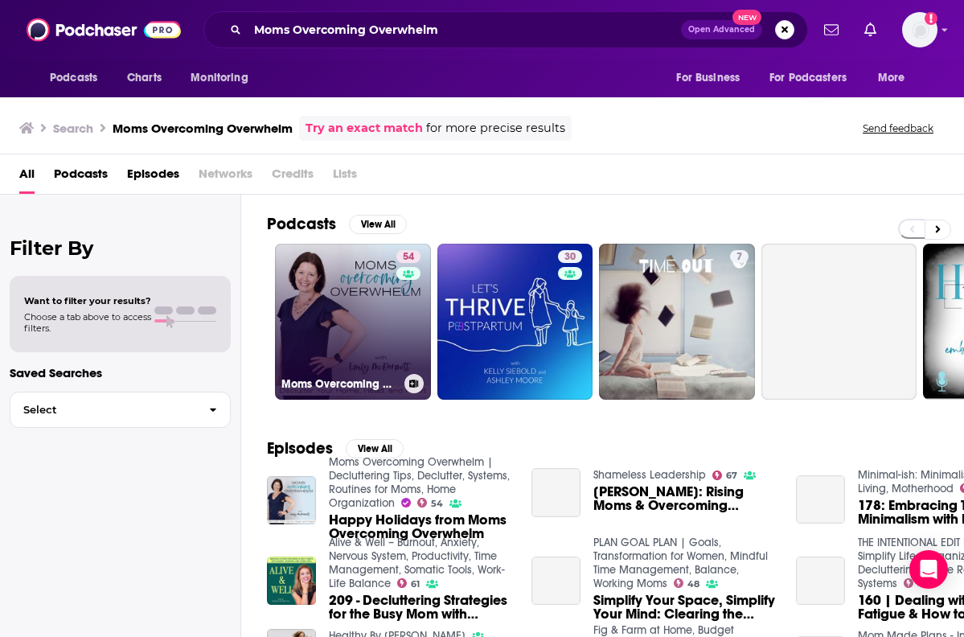
click at [347, 323] on link "54 Moms Overcoming Overwhelm | Decluttering Tips, Declutter, Systems, Routines …" at bounding box center [353, 322] width 156 height 156
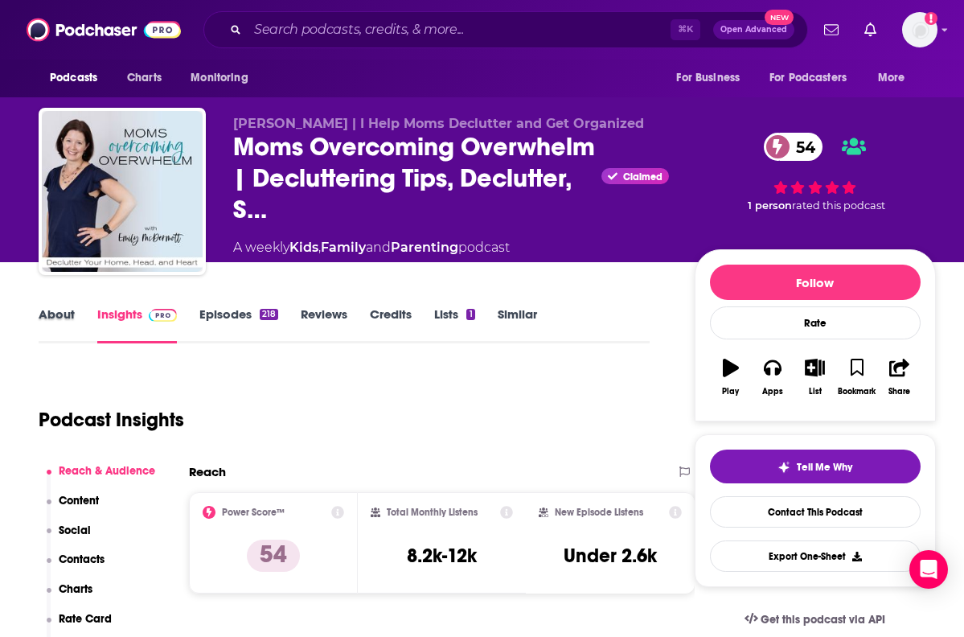
click at [80, 323] on div "About" at bounding box center [68, 324] width 59 height 37
click at [63, 318] on link "About" at bounding box center [57, 324] width 36 height 37
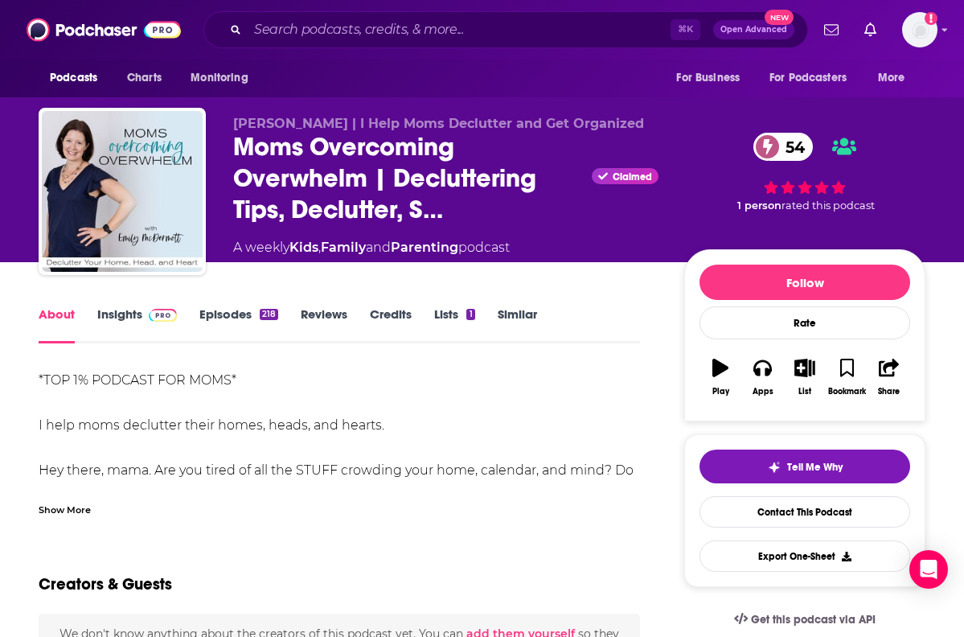
click at [63, 512] on div "Show More" at bounding box center [65, 508] width 52 height 15
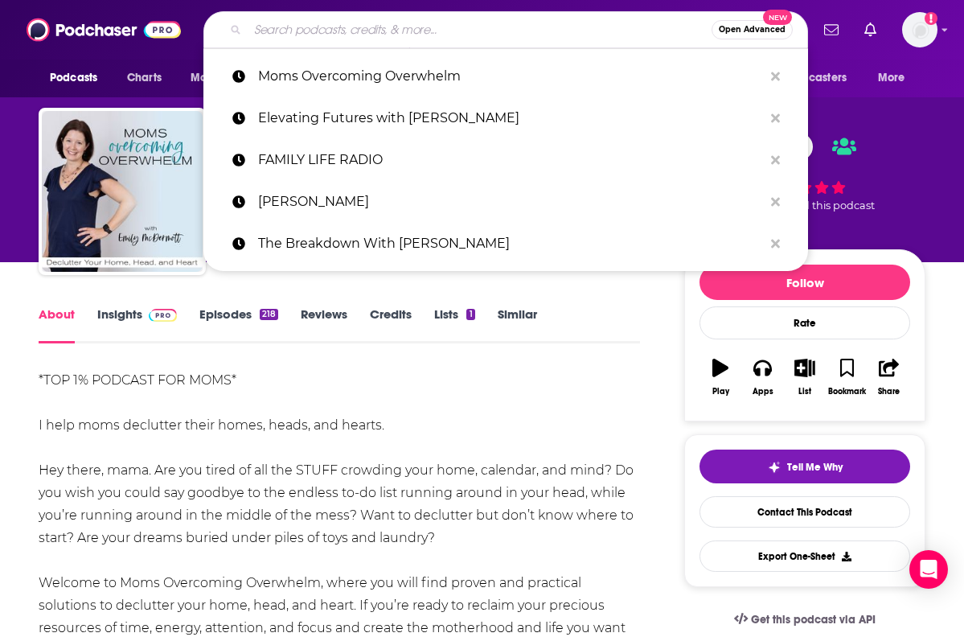
click at [464, 31] on input "Search podcasts, credits, & more..." at bounding box center [480, 30] width 464 height 26
paste input "The [PERSON_NAME] Podcast"
type input "The [PERSON_NAME] Podcast"
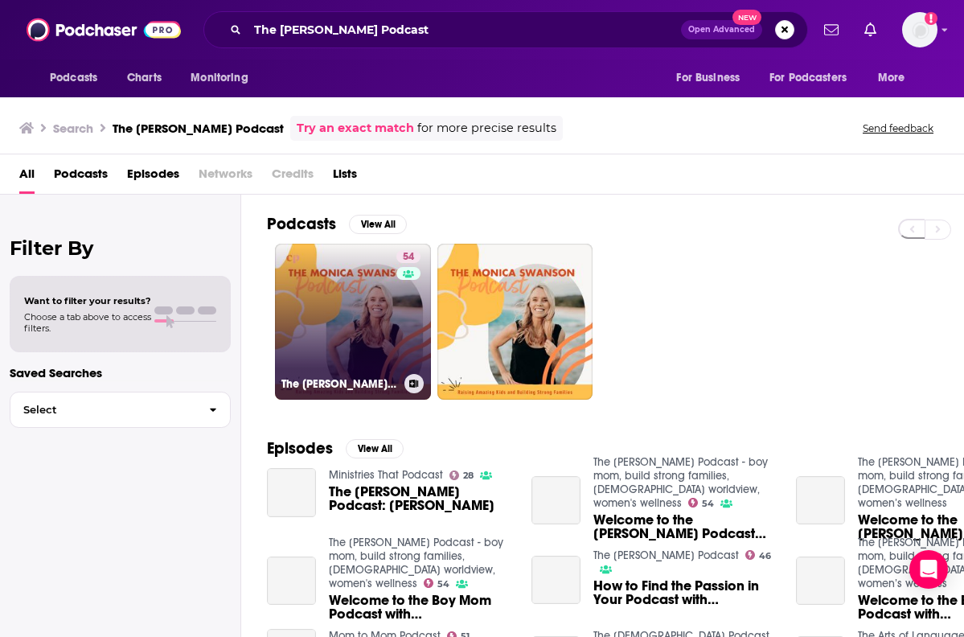
click at [311, 301] on link "54 The [PERSON_NAME] Podcast - boy mom, build strong families, [DEMOGRAPHIC_DAT…" at bounding box center [353, 322] width 156 height 156
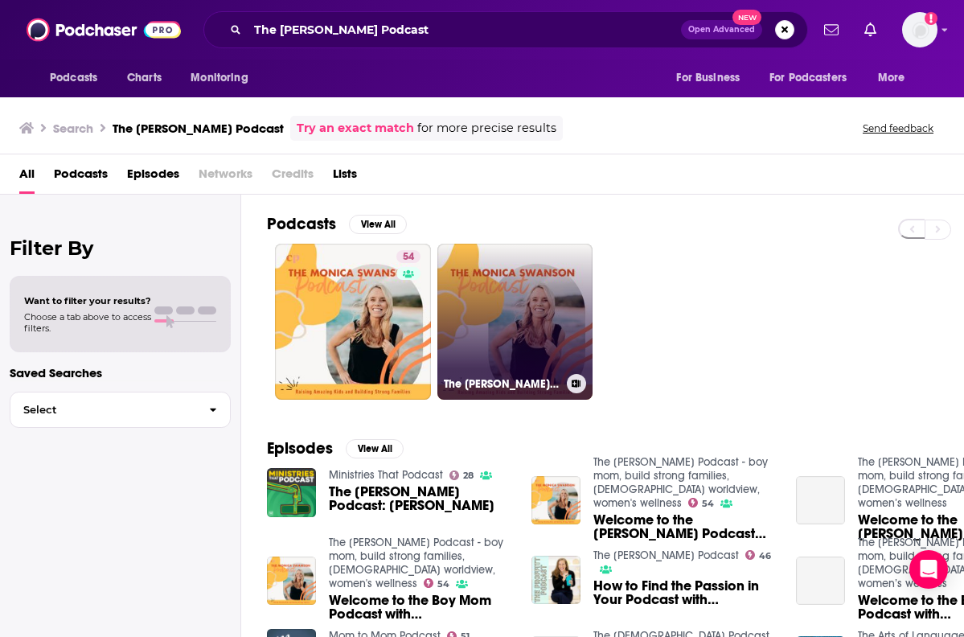
click at [487, 287] on link "The [PERSON_NAME] Podcast - boy mom, build strong families, [DEMOGRAPHIC_DATA] …" at bounding box center [515, 322] width 156 height 156
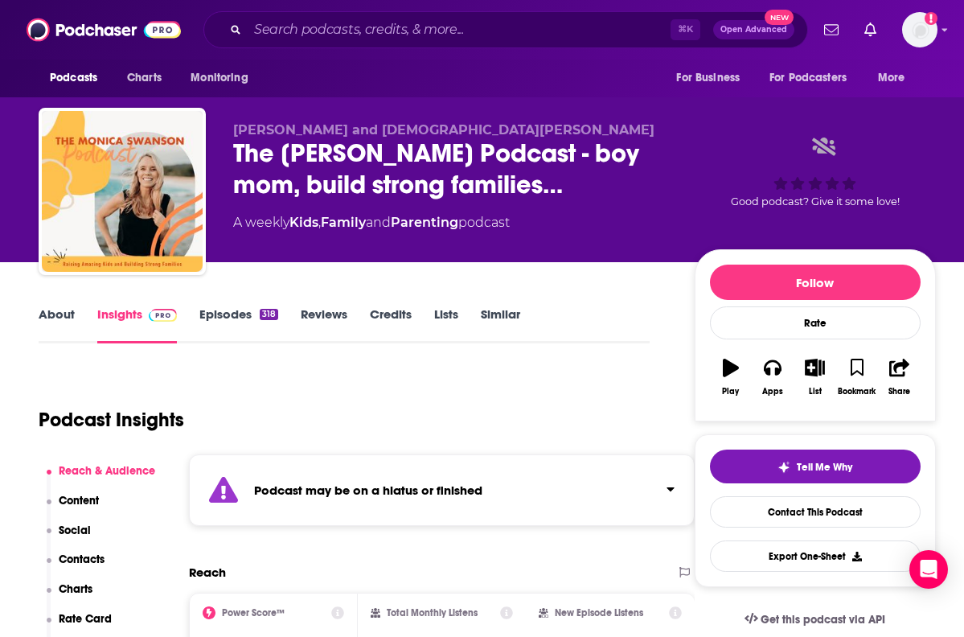
click at [775, 123] on div "Good podcast? Give it some love!" at bounding box center [815, 172] width 241 height 100
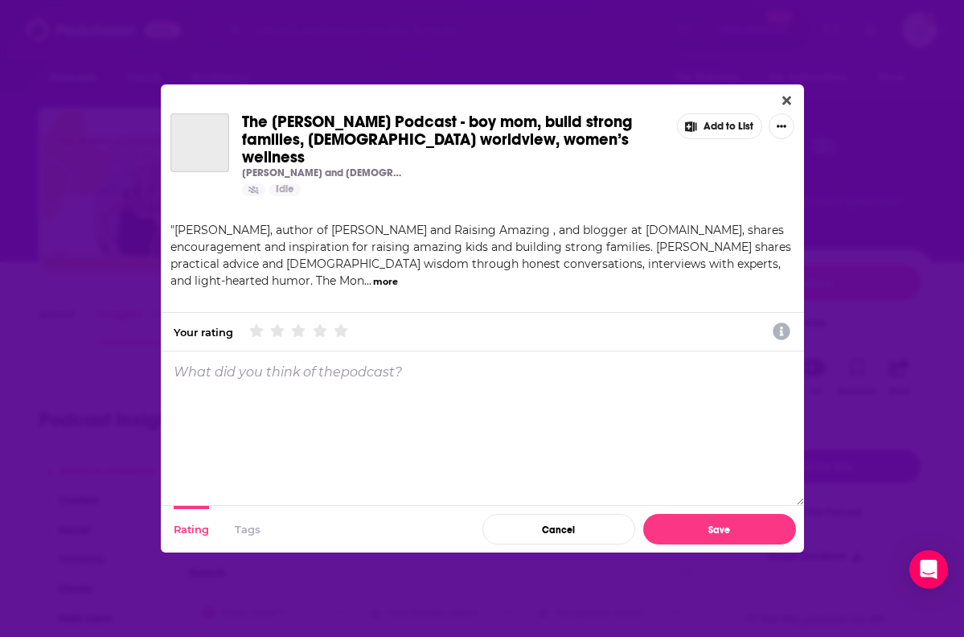
click at [577, 20] on div "The [PERSON_NAME] Podcast - boy mom, build strong families, [DEMOGRAPHIC_DATA] …" at bounding box center [482, 318] width 964 height 637
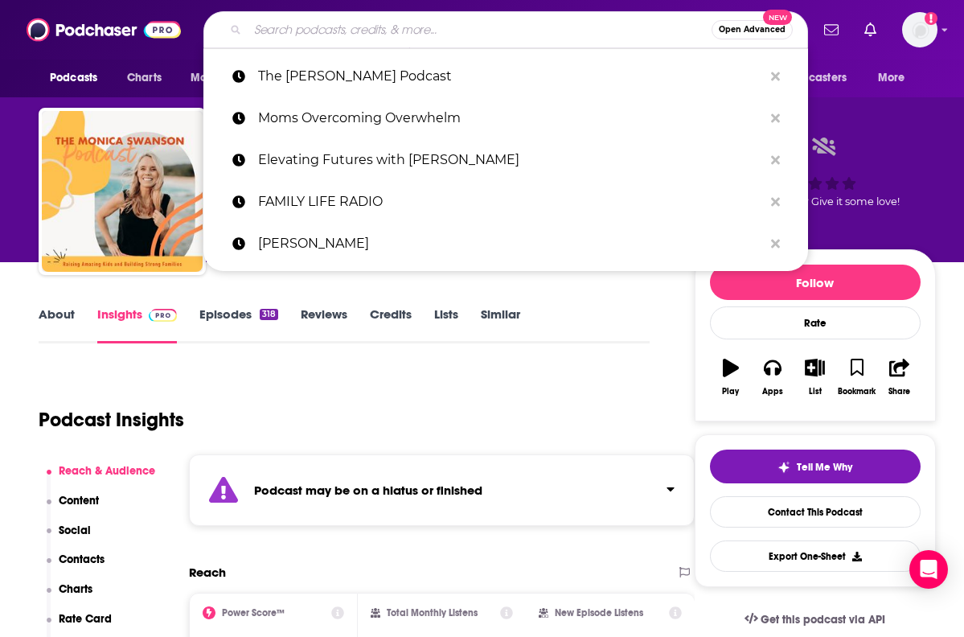
click at [521, 19] on input "Search podcasts, credits, & more..." at bounding box center [480, 30] width 464 height 26
paste input "HOW TO TALK TO KIDS PODCAST"
type input "HOW TO TALK TO KIDS PODCAST"
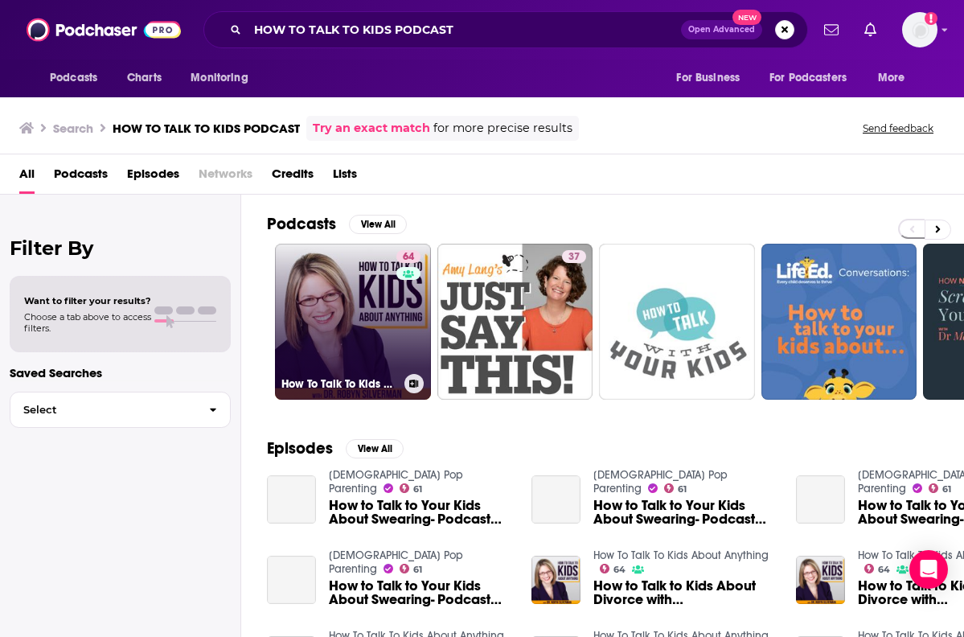
click at [346, 287] on link "64 How To Talk To Kids About Anything" at bounding box center [353, 322] width 156 height 156
